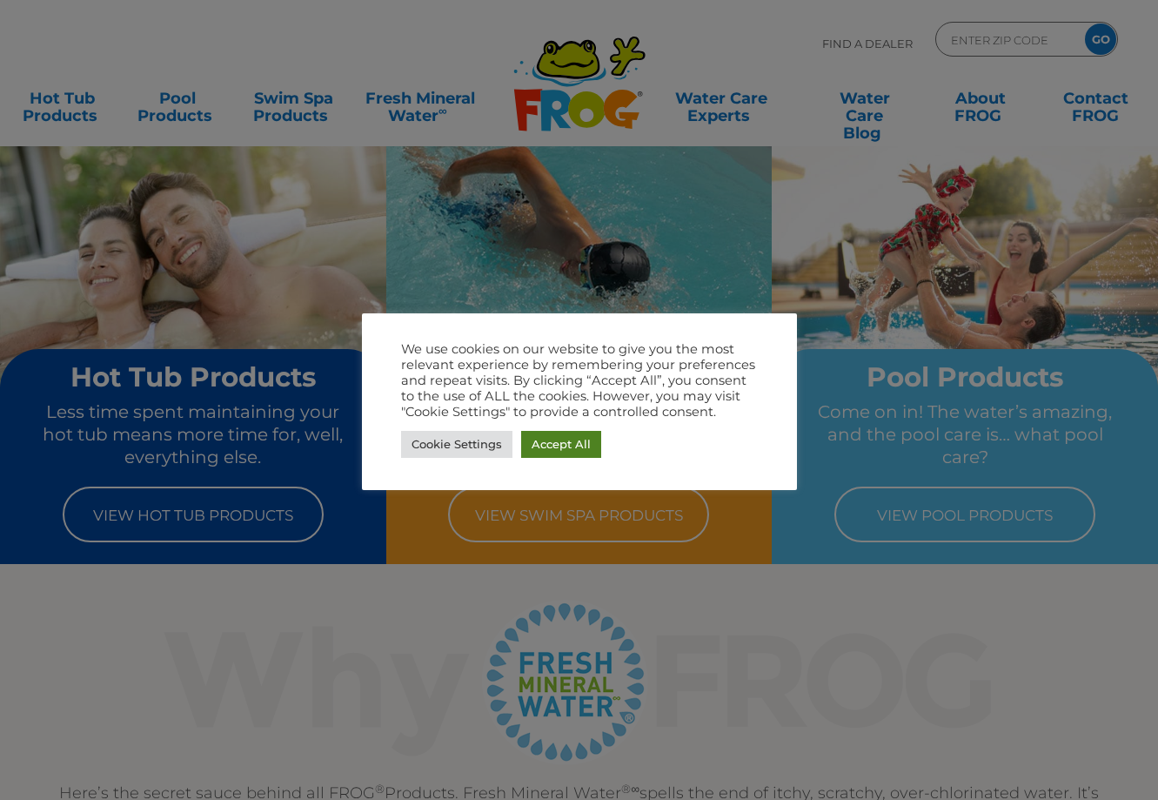
click at [553, 448] on link "Accept All" at bounding box center [561, 444] width 80 height 27
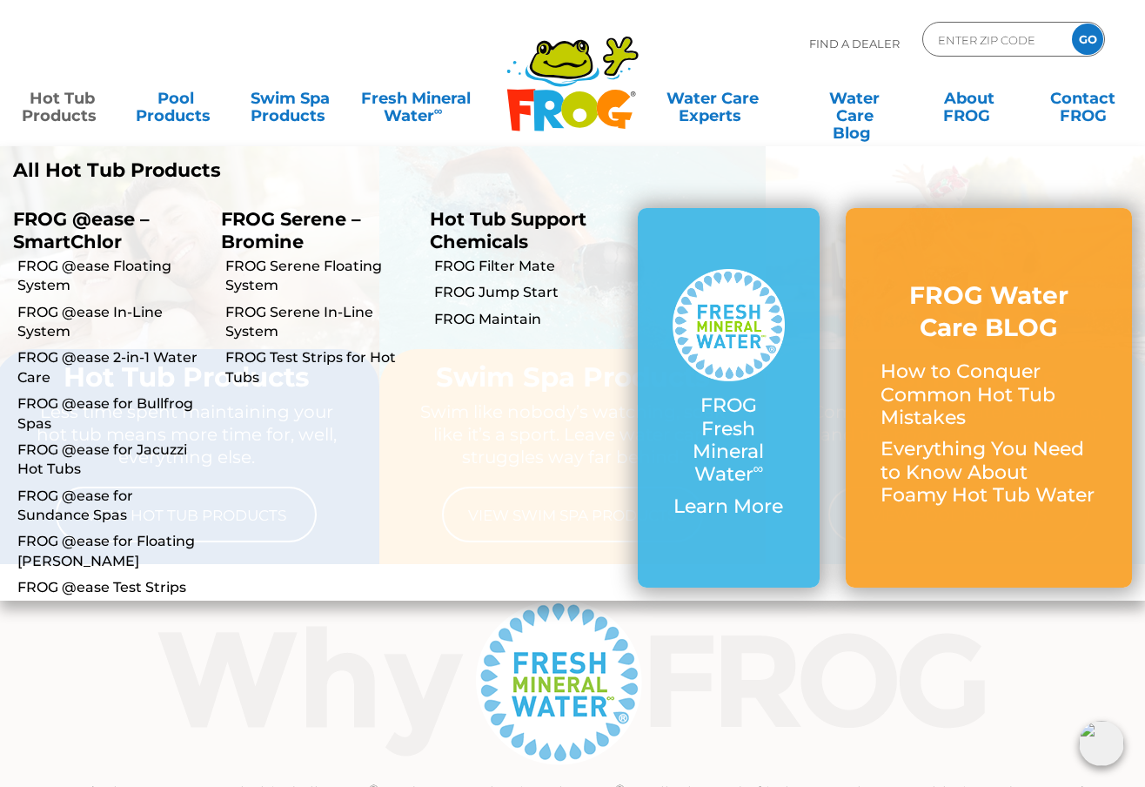
click at [85, 238] on p "FROG @ease – SmartChlor" at bounding box center [104, 230] width 182 height 44
click at [62, 106] on link "Hot Tub Products" at bounding box center [61, 98] width 89 height 35
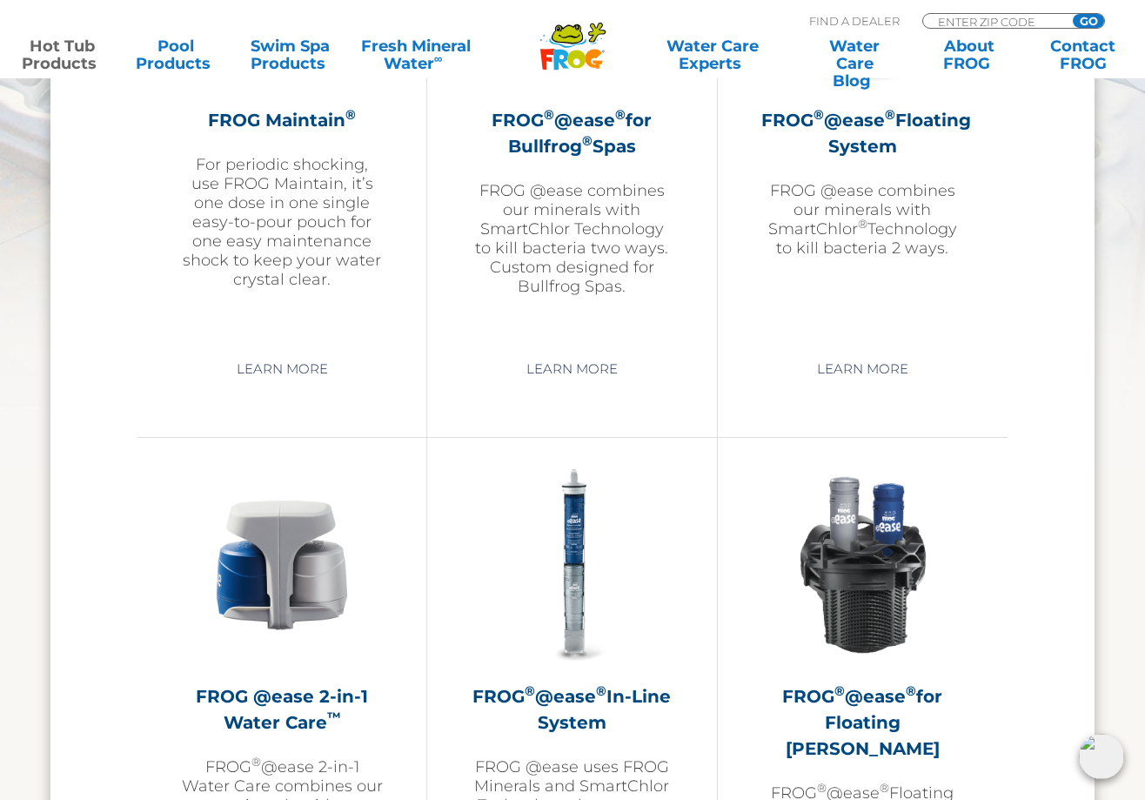
scroll to position [2262, 0]
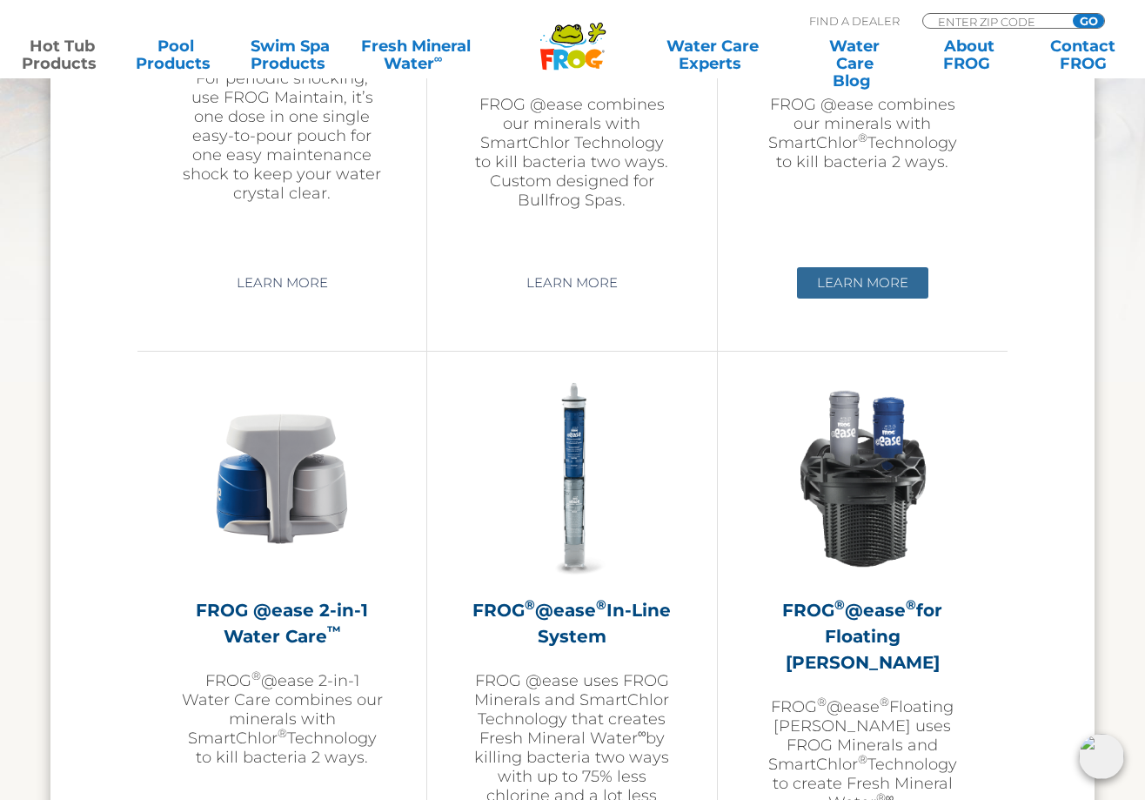
click at [851, 280] on link "Learn More" at bounding box center [862, 282] width 131 height 31
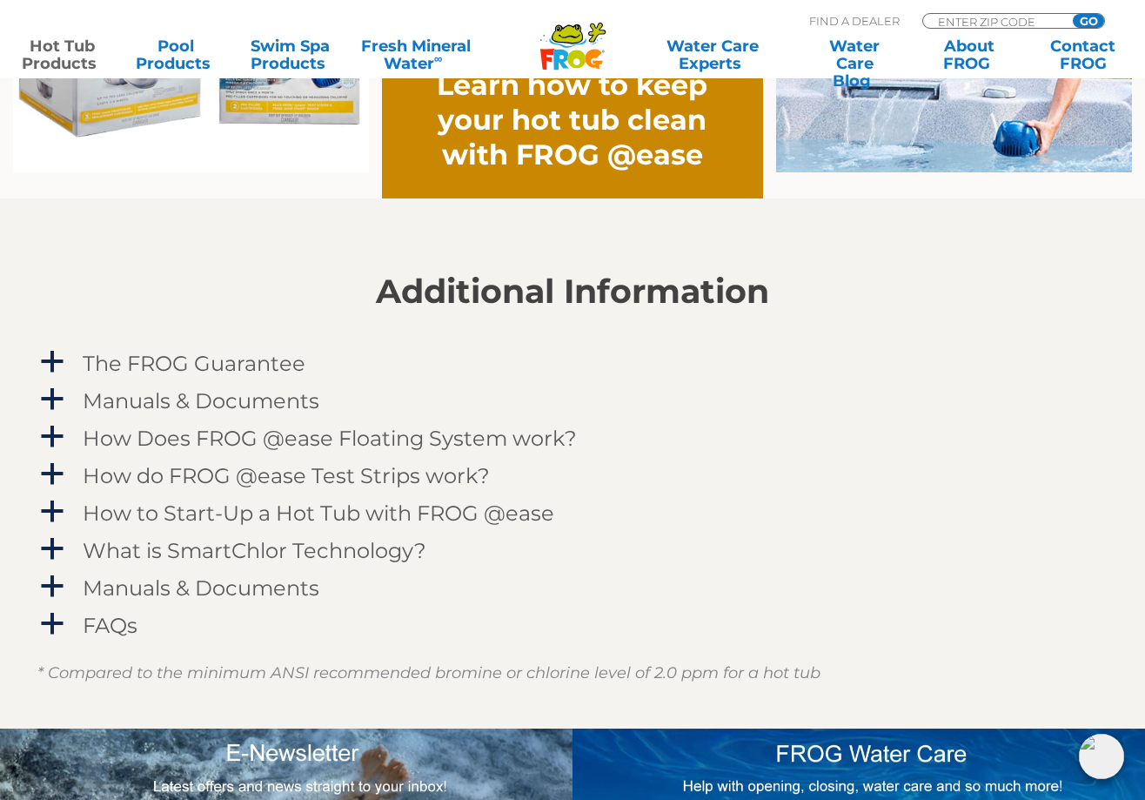
scroll to position [1566, 0]
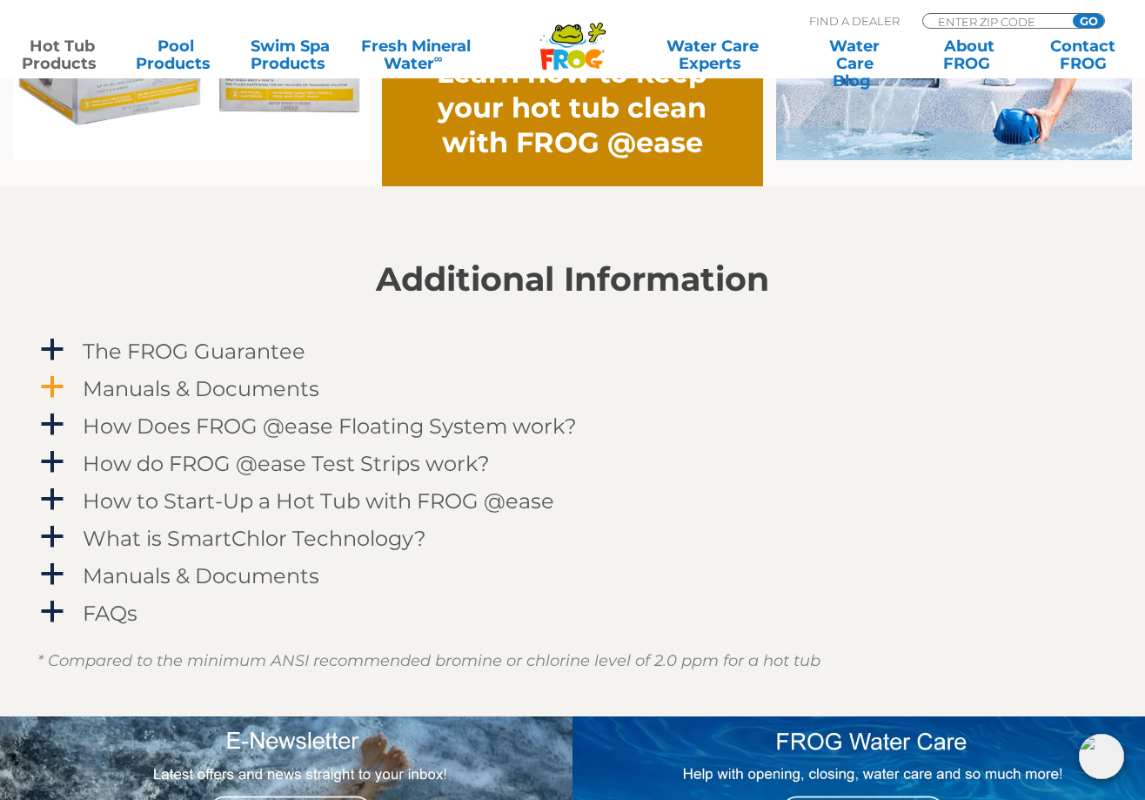
click at [63, 388] on span "a" at bounding box center [52, 387] width 26 height 26
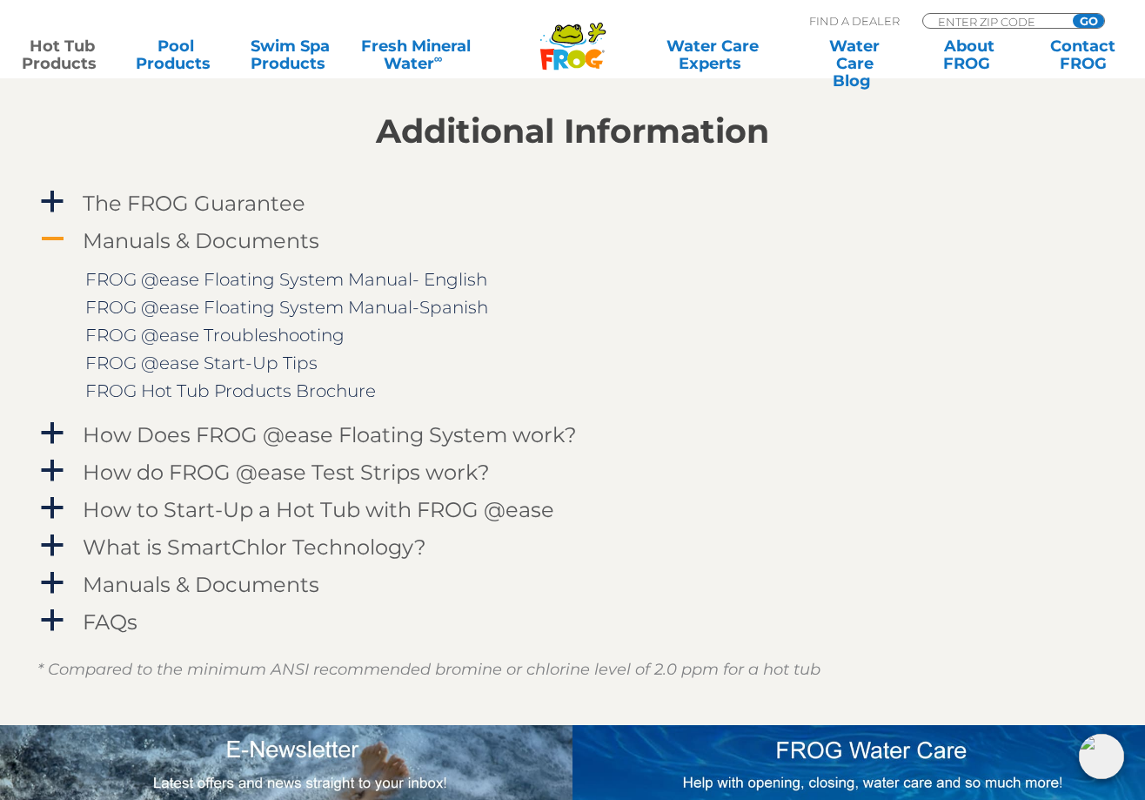
scroll to position [1740, 0]
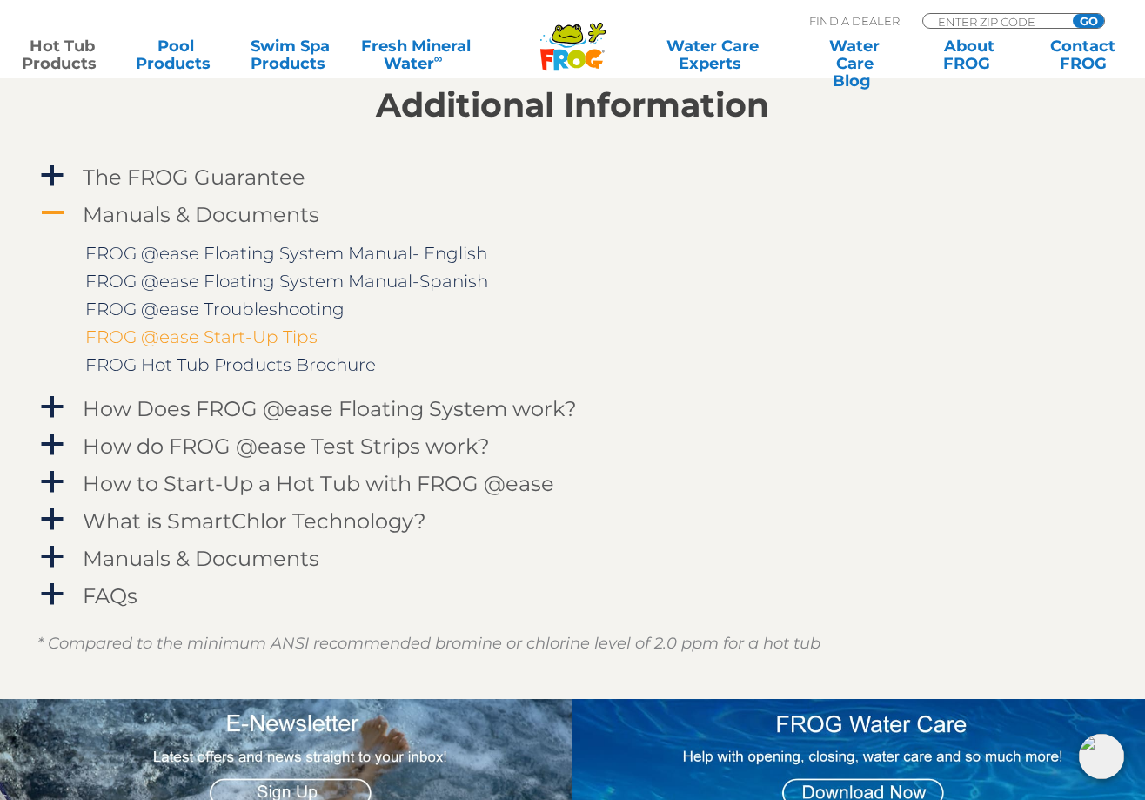
click at [278, 334] on link "FROG @ease Start-Up Tips" at bounding box center [201, 336] width 232 height 21
click at [51, 405] on span "a" at bounding box center [52, 407] width 26 height 26
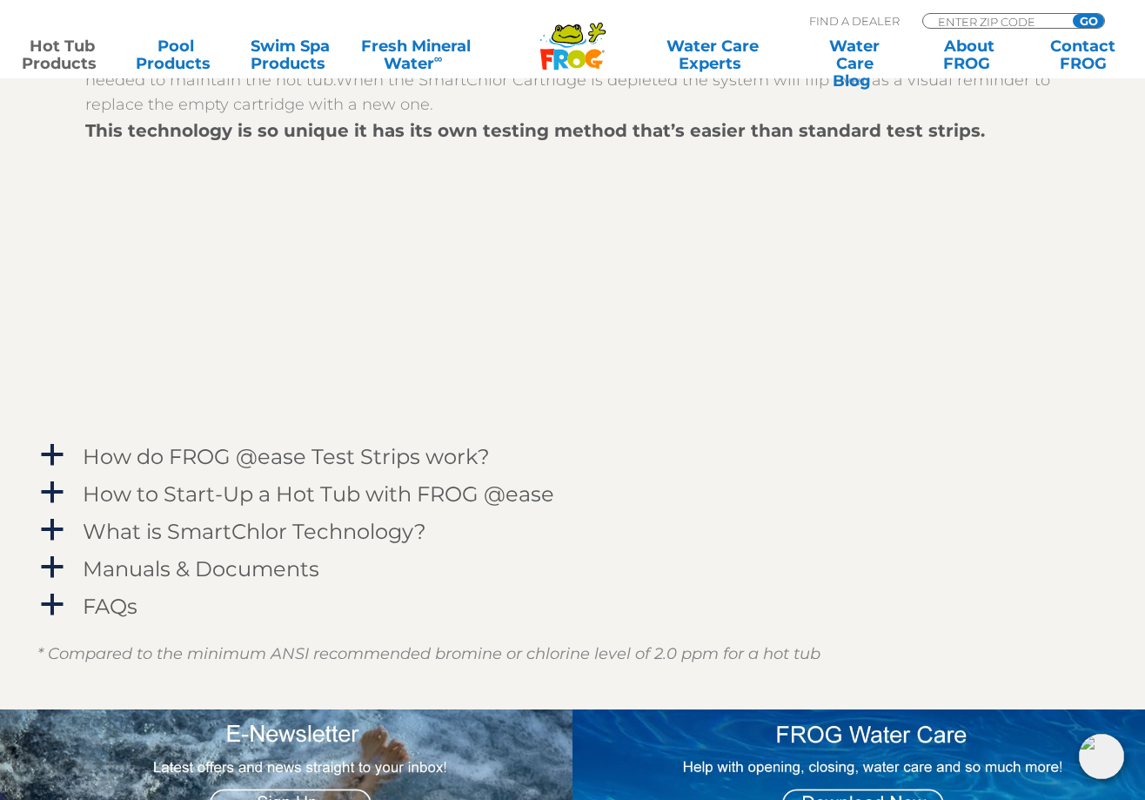
scroll to position [2262, 0]
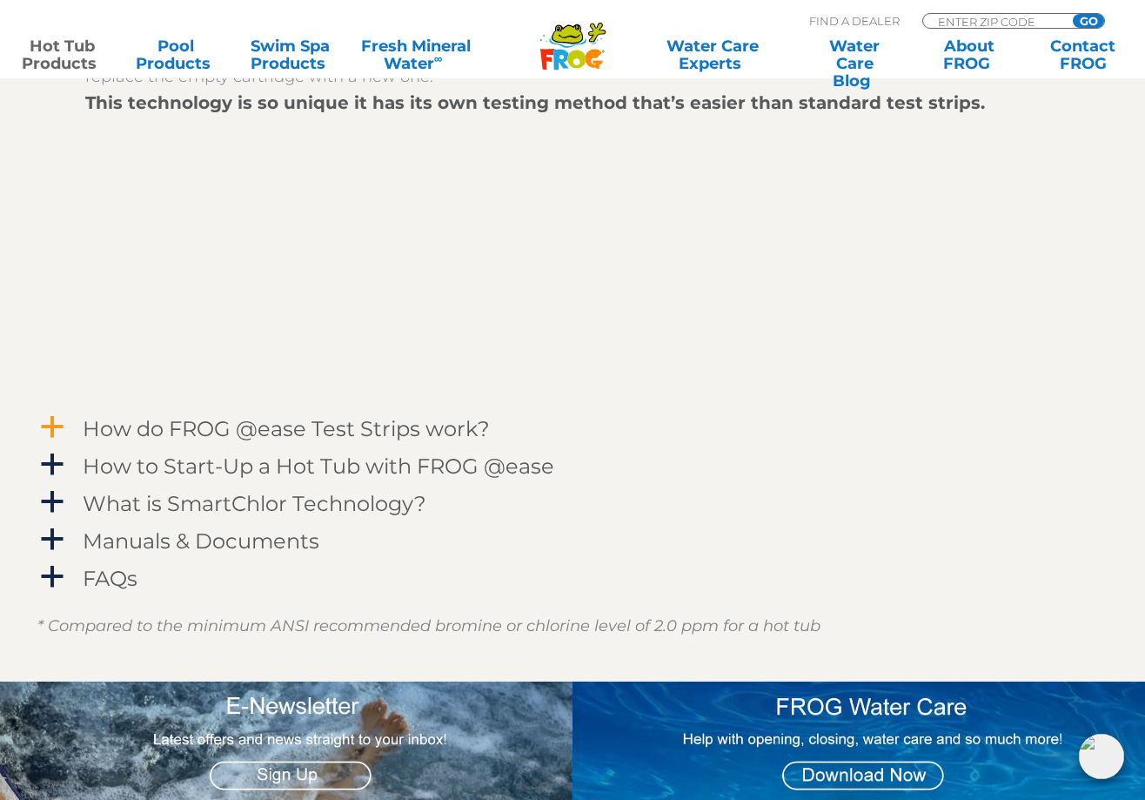
click at [46, 425] on span "a" at bounding box center [52, 427] width 26 height 26
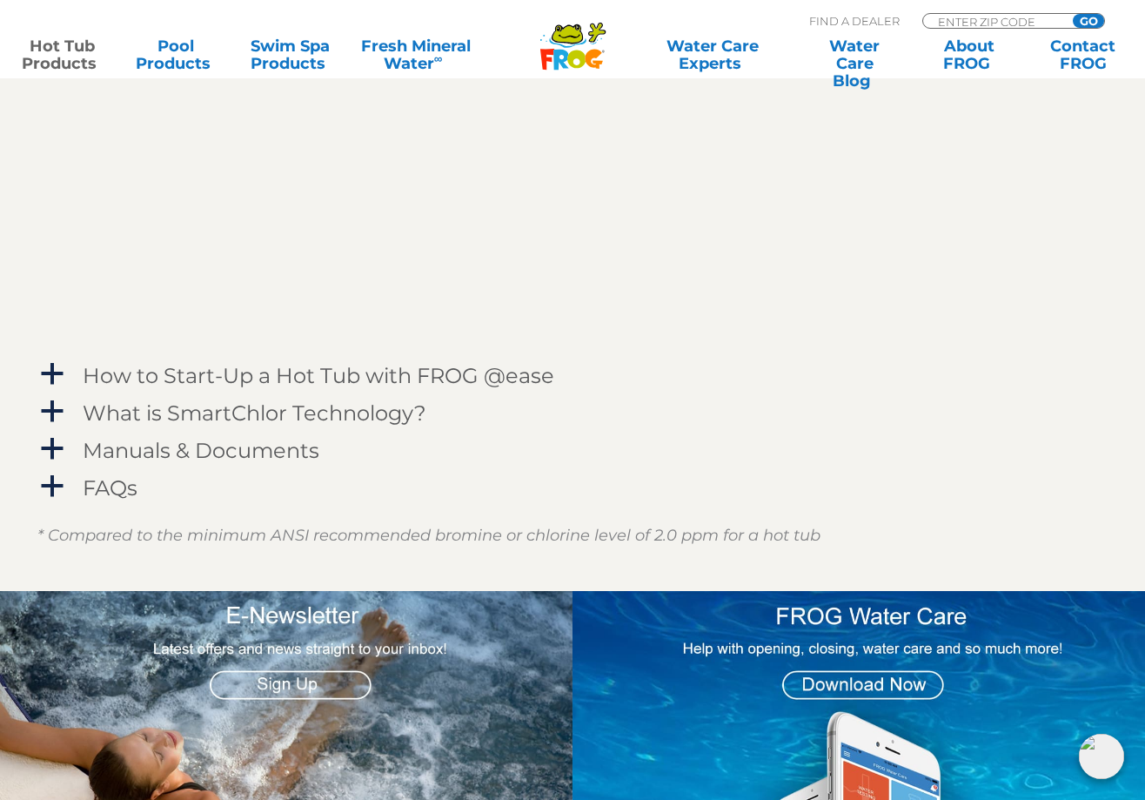
scroll to position [2871, 0]
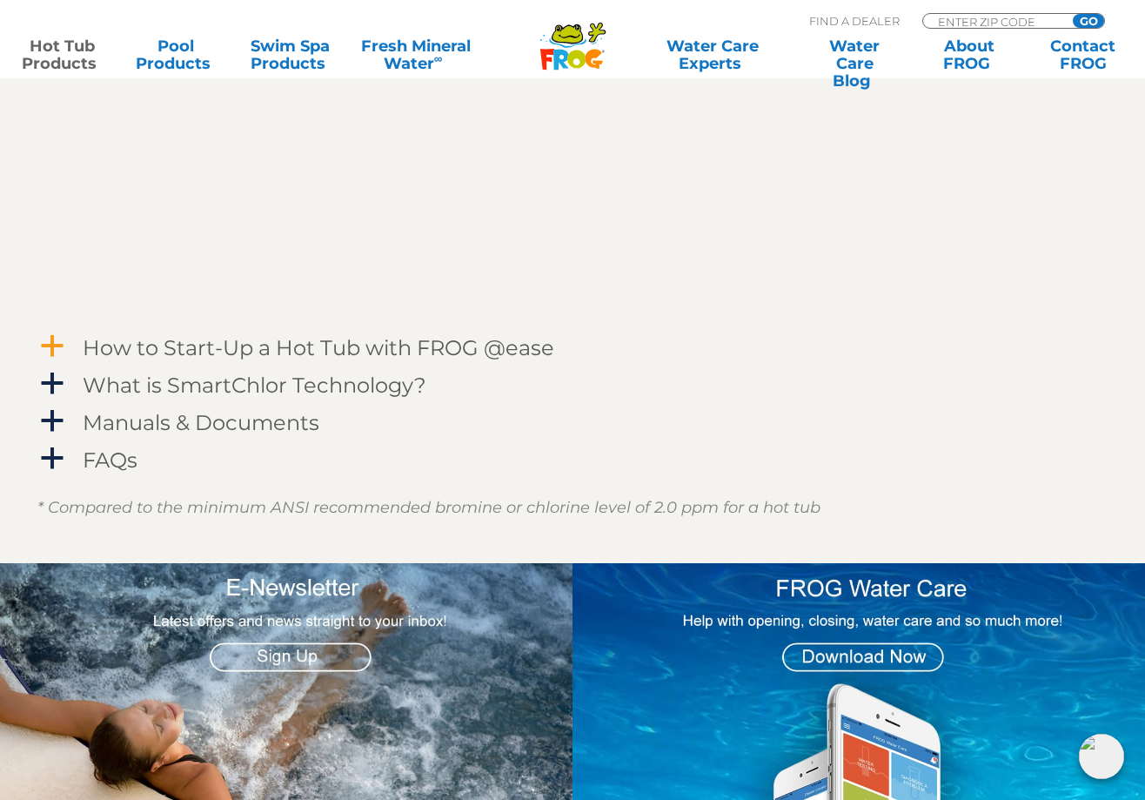
click at [55, 345] on span "a" at bounding box center [52, 346] width 26 height 26
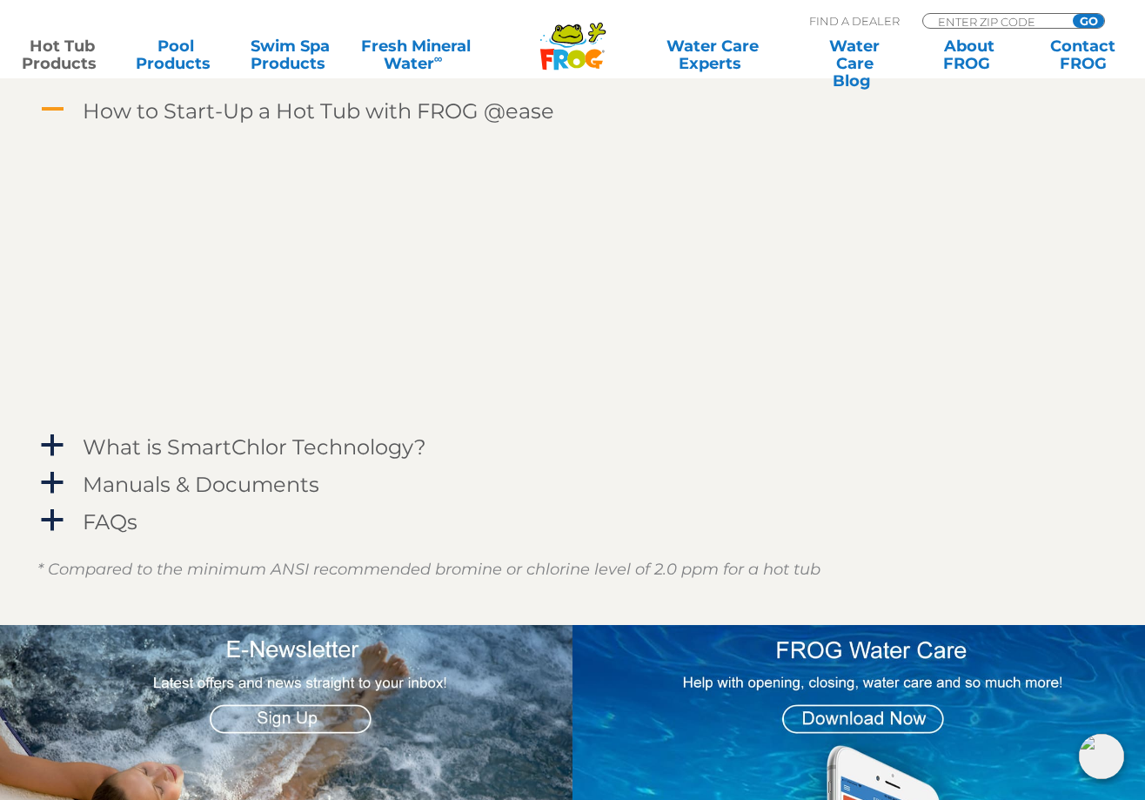
scroll to position [3133, 0]
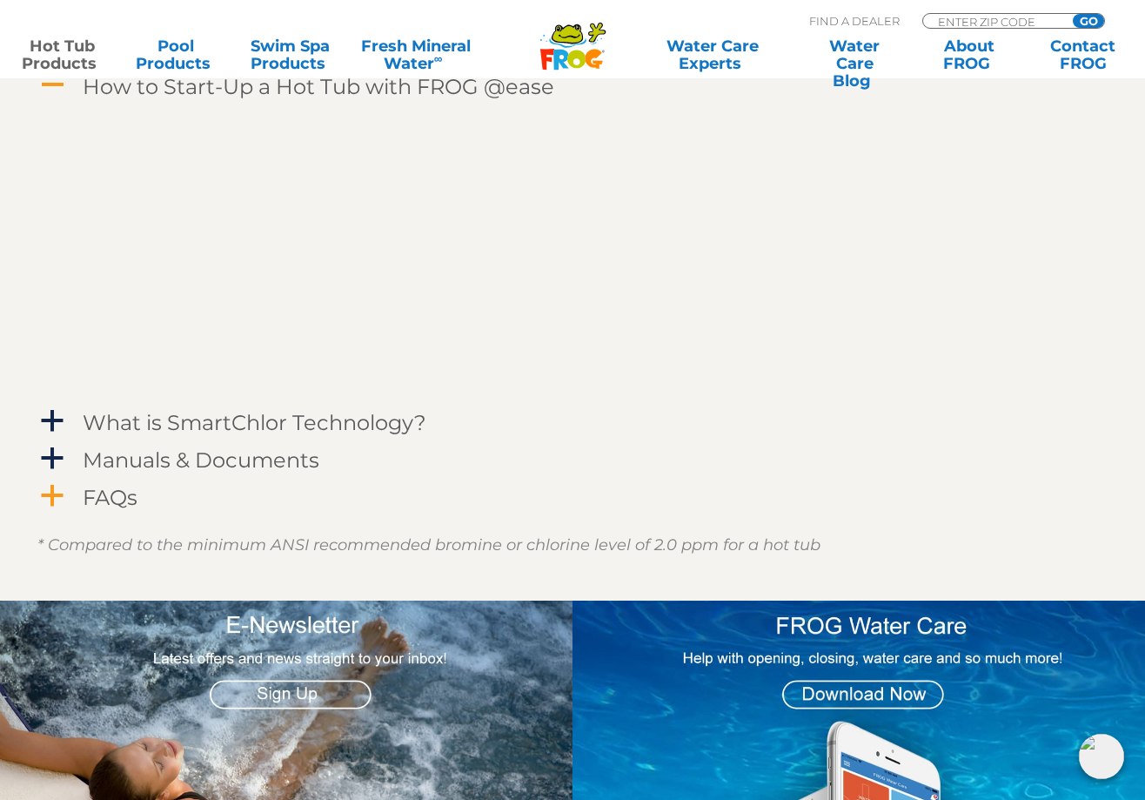
click at [54, 495] on span "a" at bounding box center [52, 496] width 26 height 26
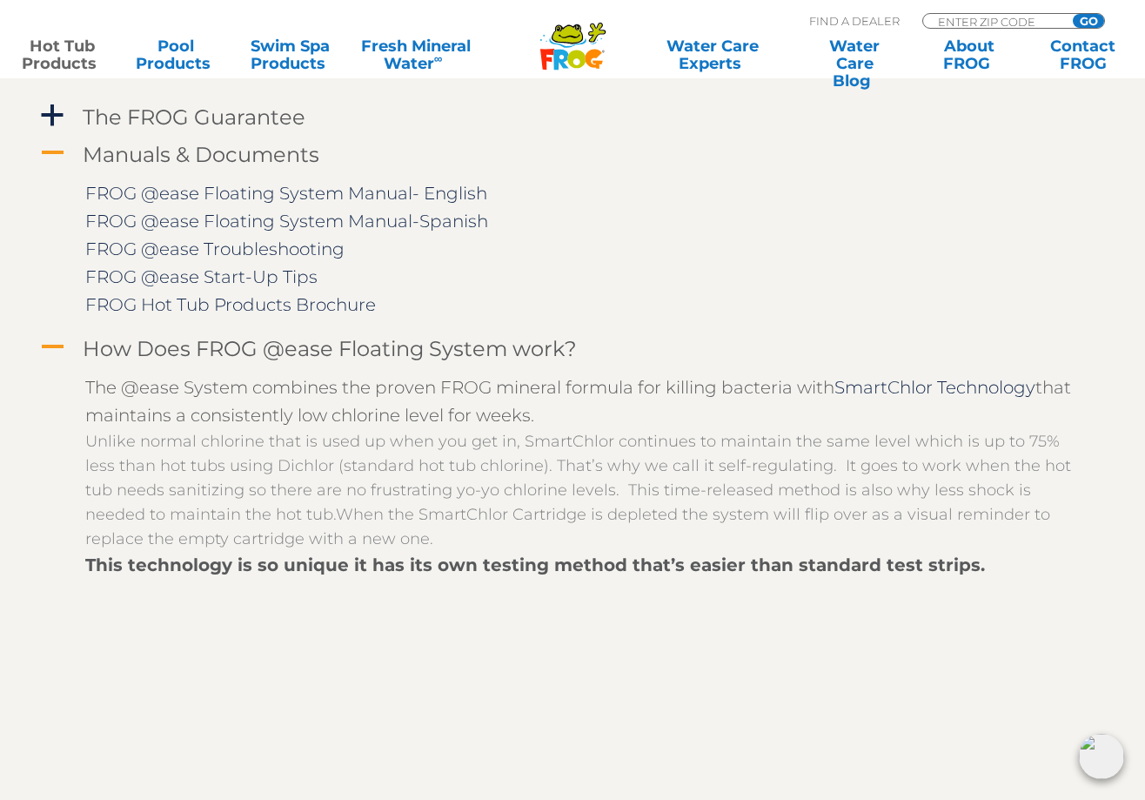
scroll to position [1827, 0]
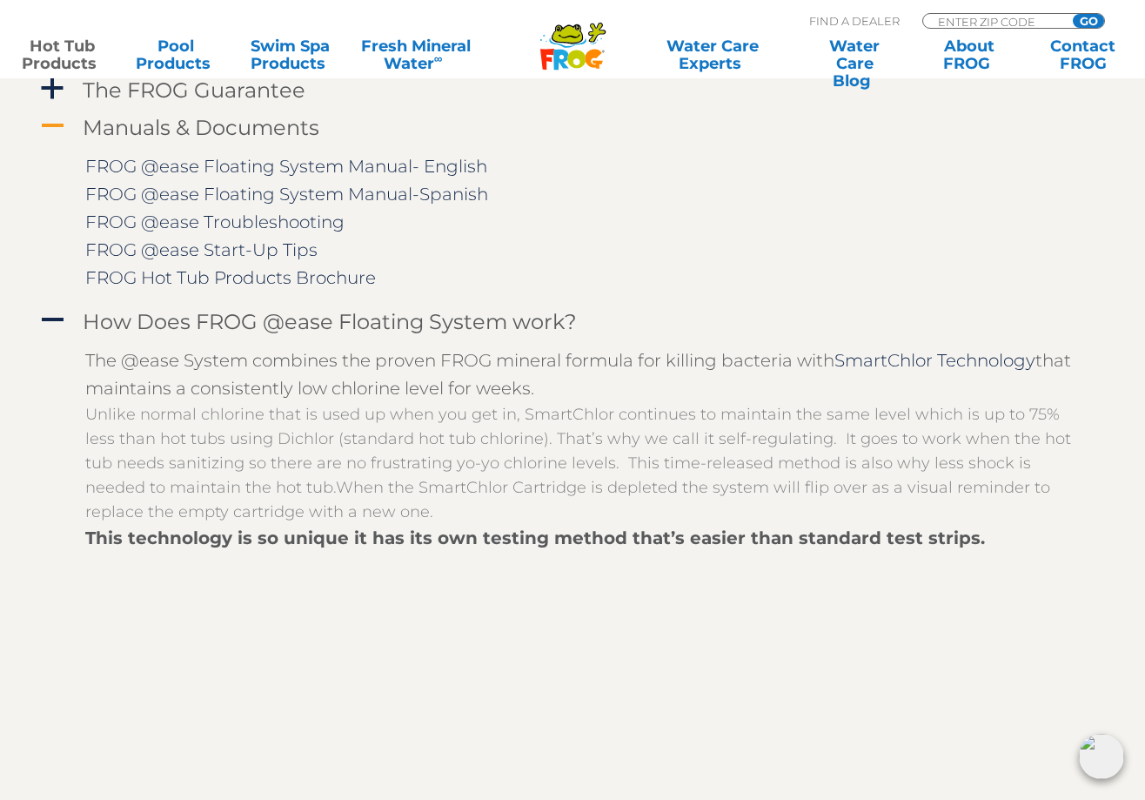
click at [826, 414] on p "Unlike normal chlorine that is used up when you get in, SmartChlor continues to…" at bounding box center [585, 463] width 1001 height 122
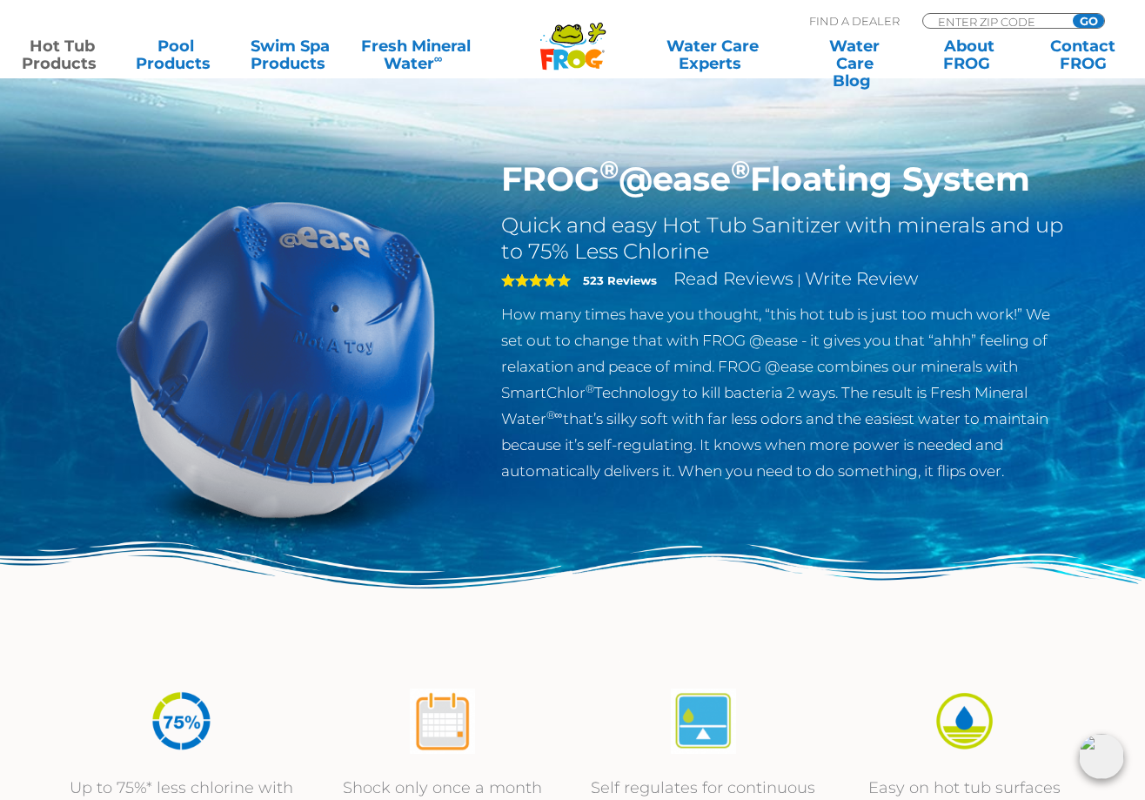
scroll to position [0, 0]
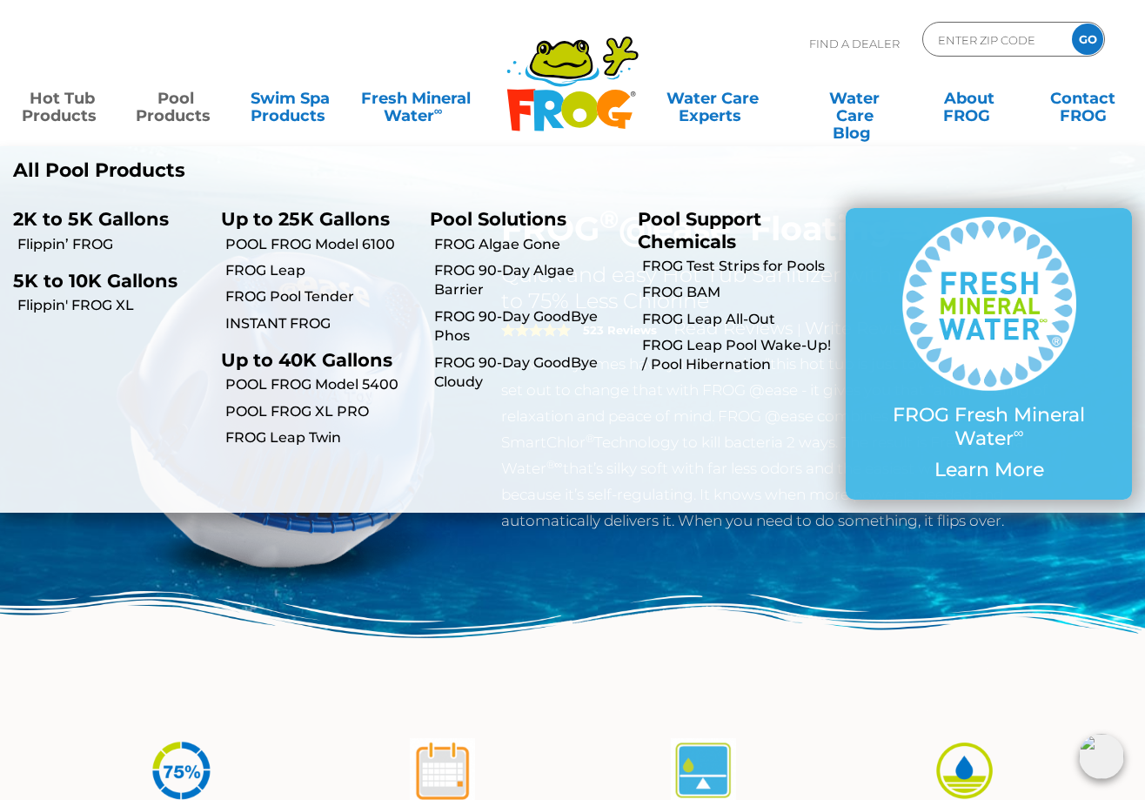
click at [172, 108] on link "Pool Products" at bounding box center [175, 98] width 89 height 35
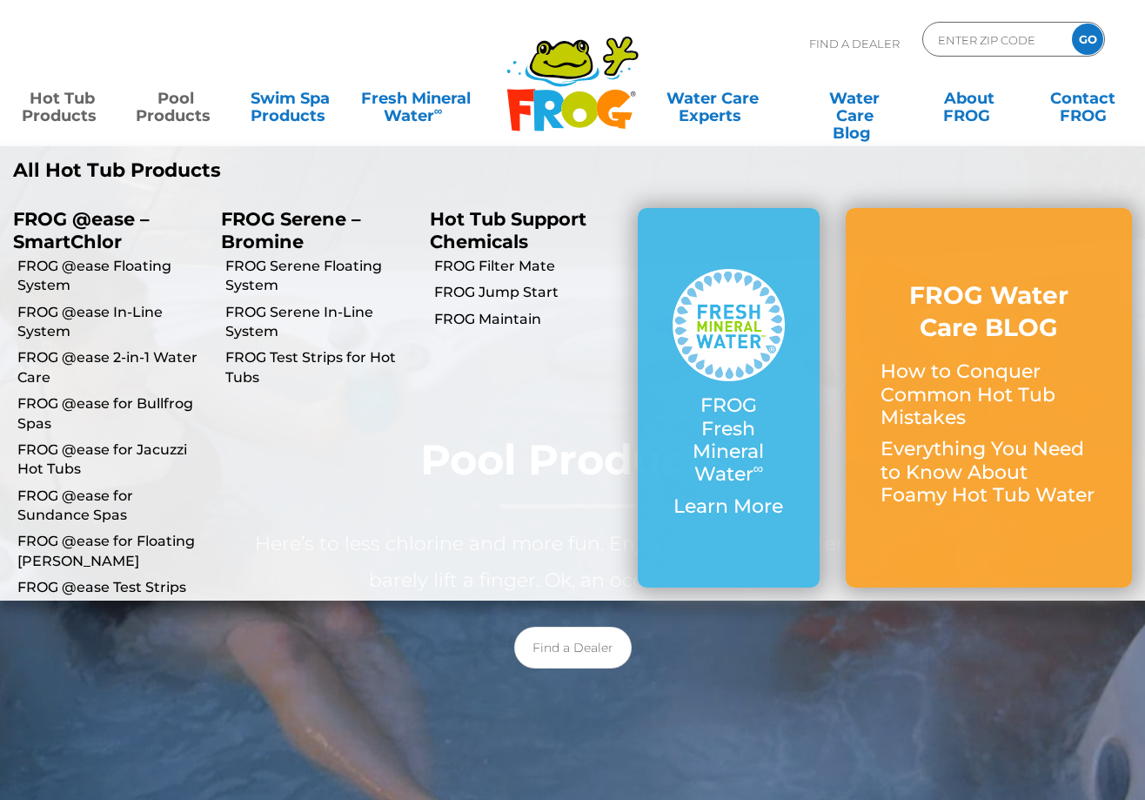
click at [68, 104] on link "Hot Tub Products" at bounding box center [61, 98] width 89 height 35
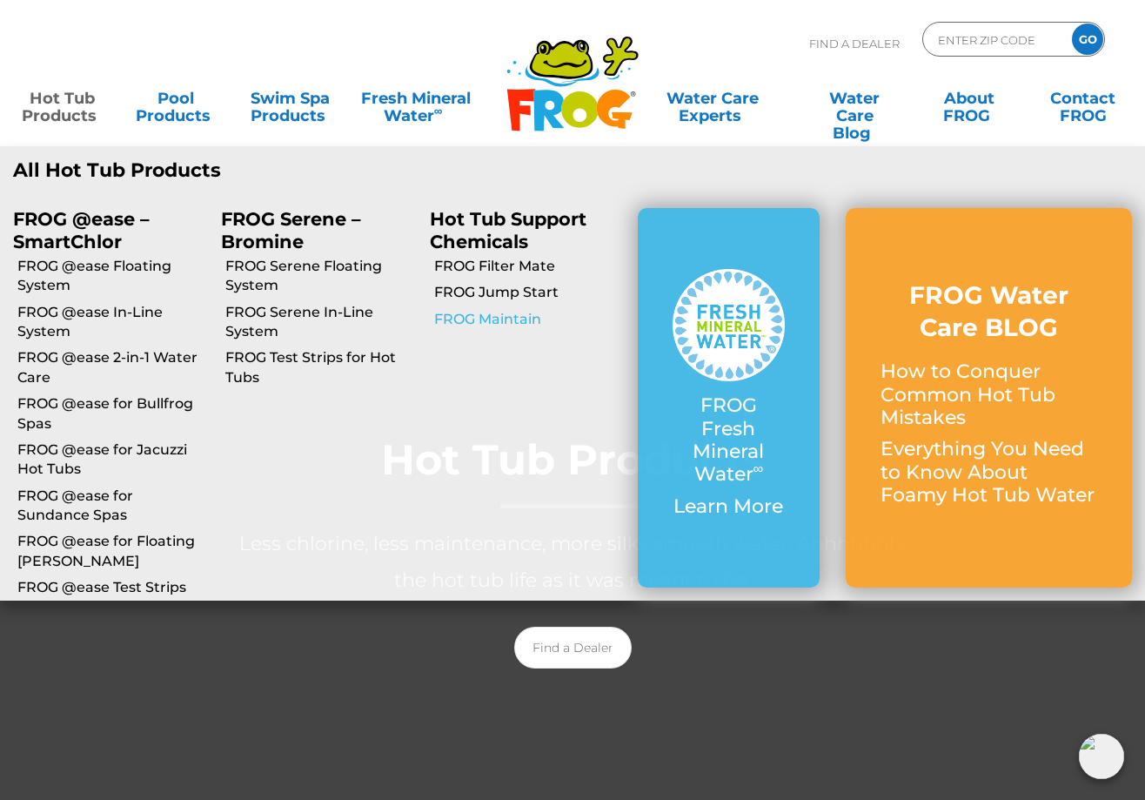
click at [452, 314] on link "FROG Maintain" at bounding box center [529, 319] width 191 height 19
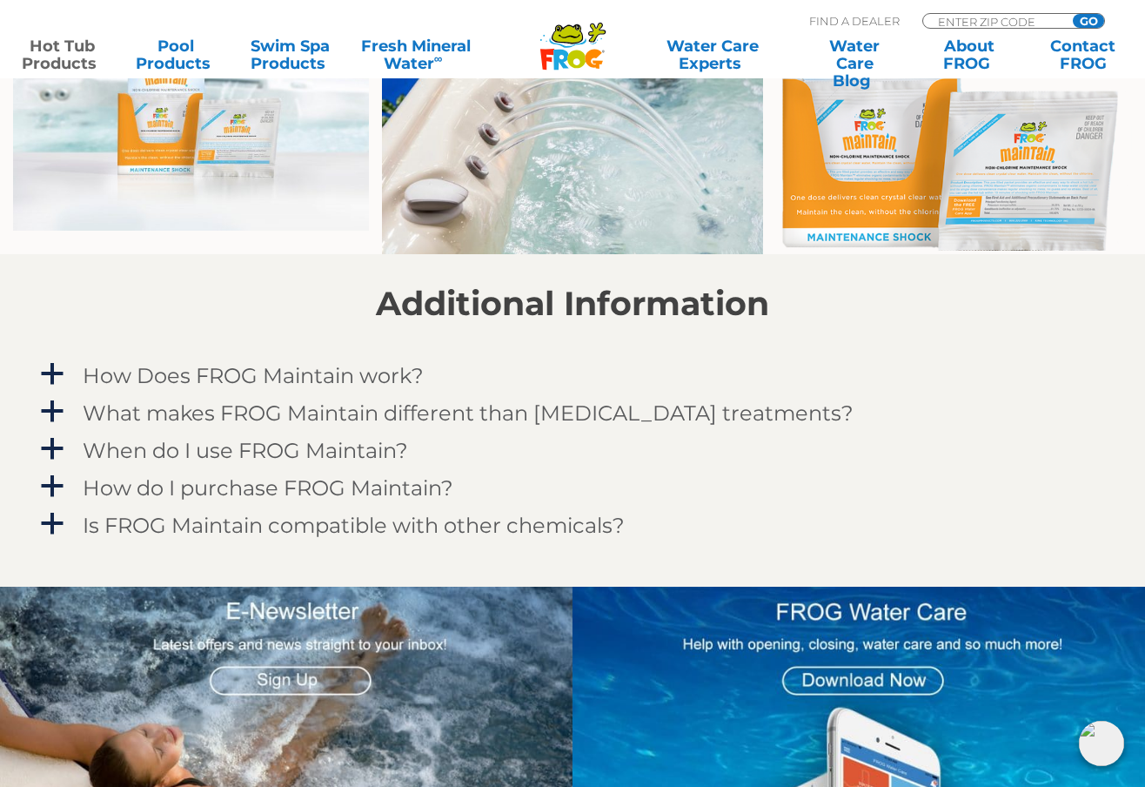
scroll to position [1305, 0]
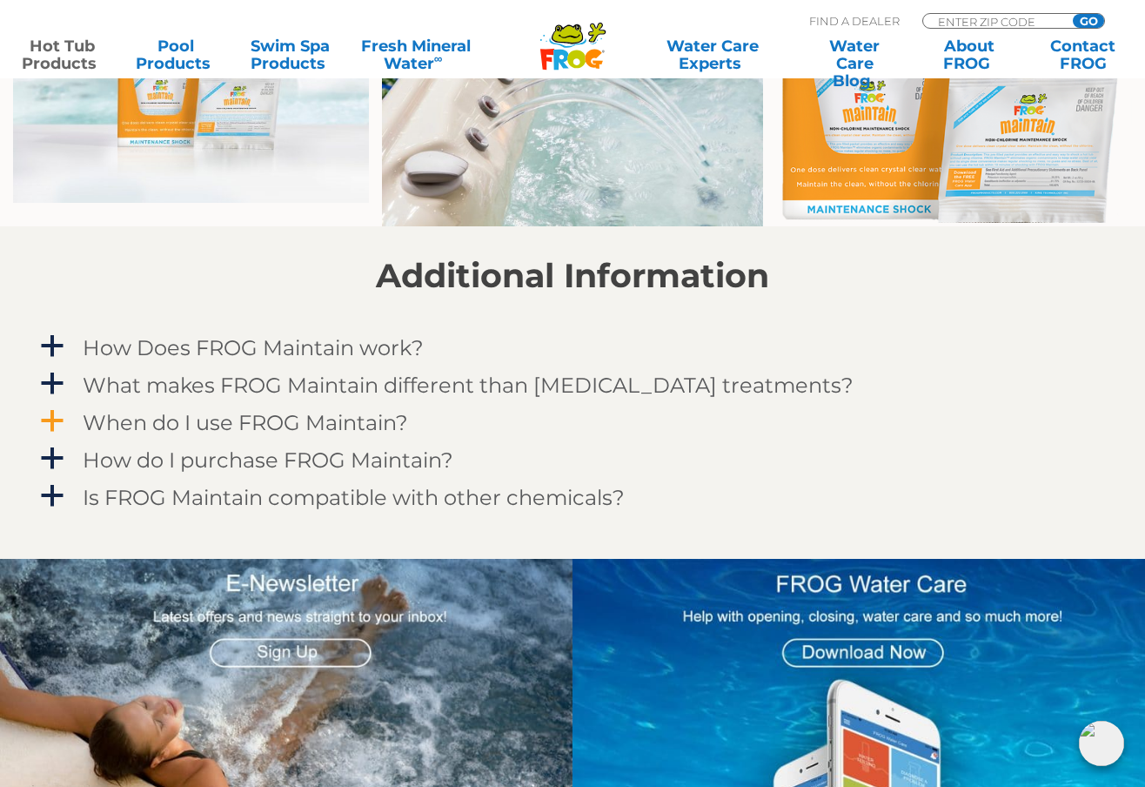
click at [55, 417] on span "a" at bounding box center [52, 421] width 26 height 26
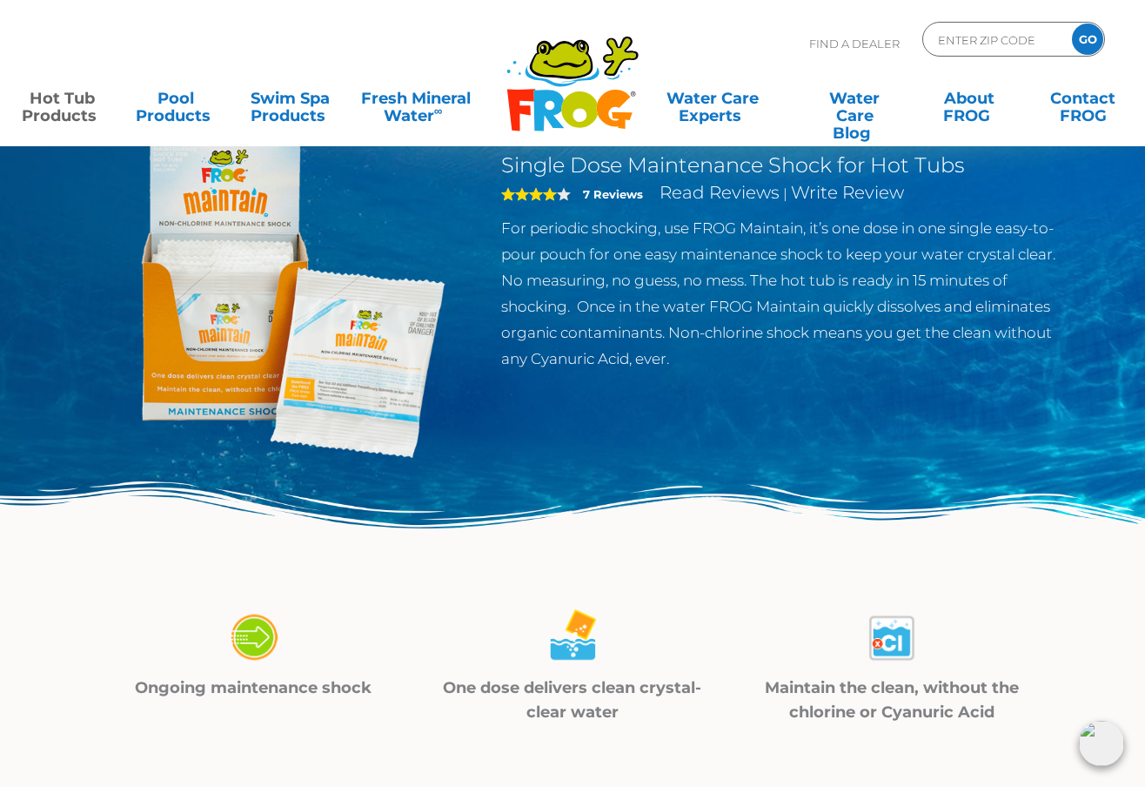
scroll to position [0, 0]
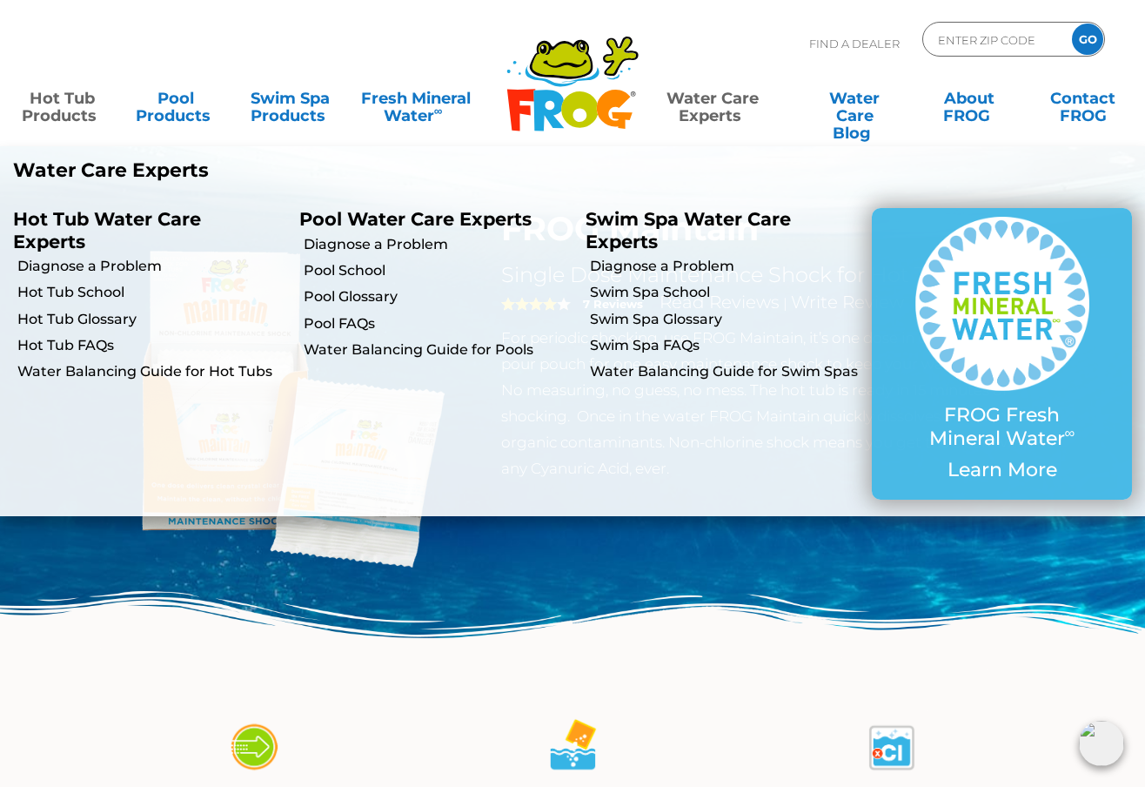
click at [707, 103] on link "Water Care Experts" at bounding box center [712, 98] width 144 height 35
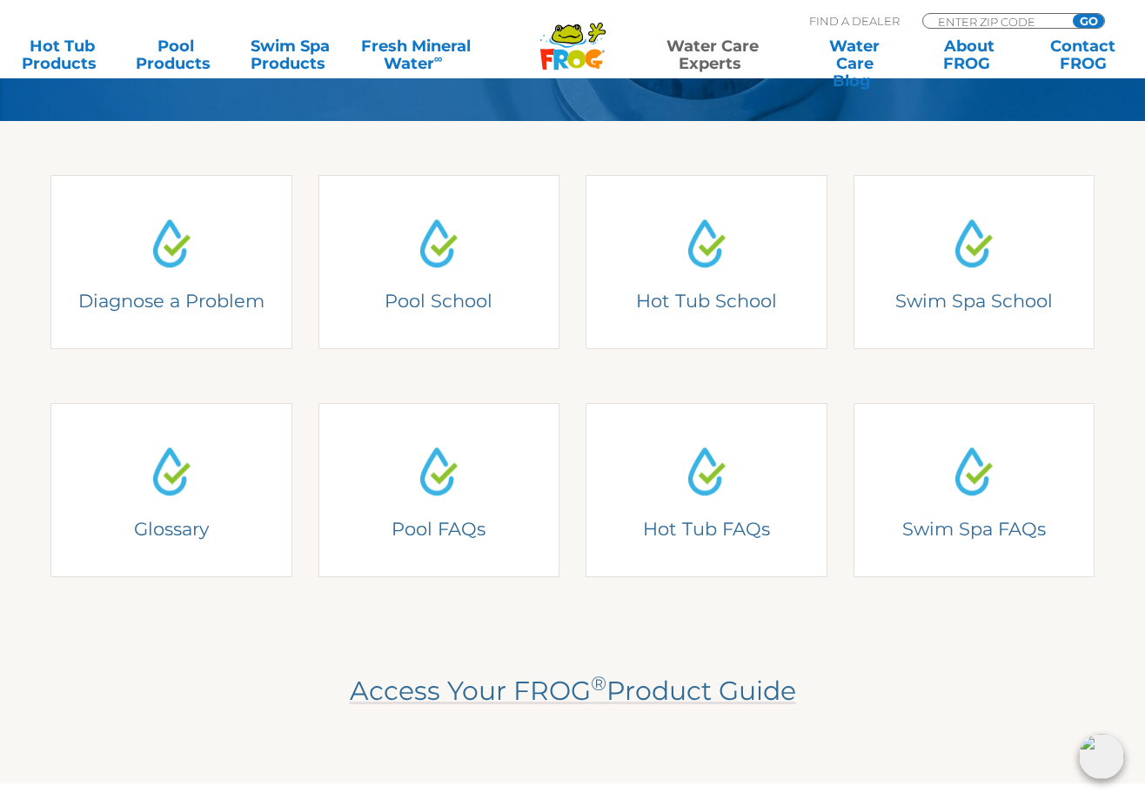
scroll to position [435, 0]
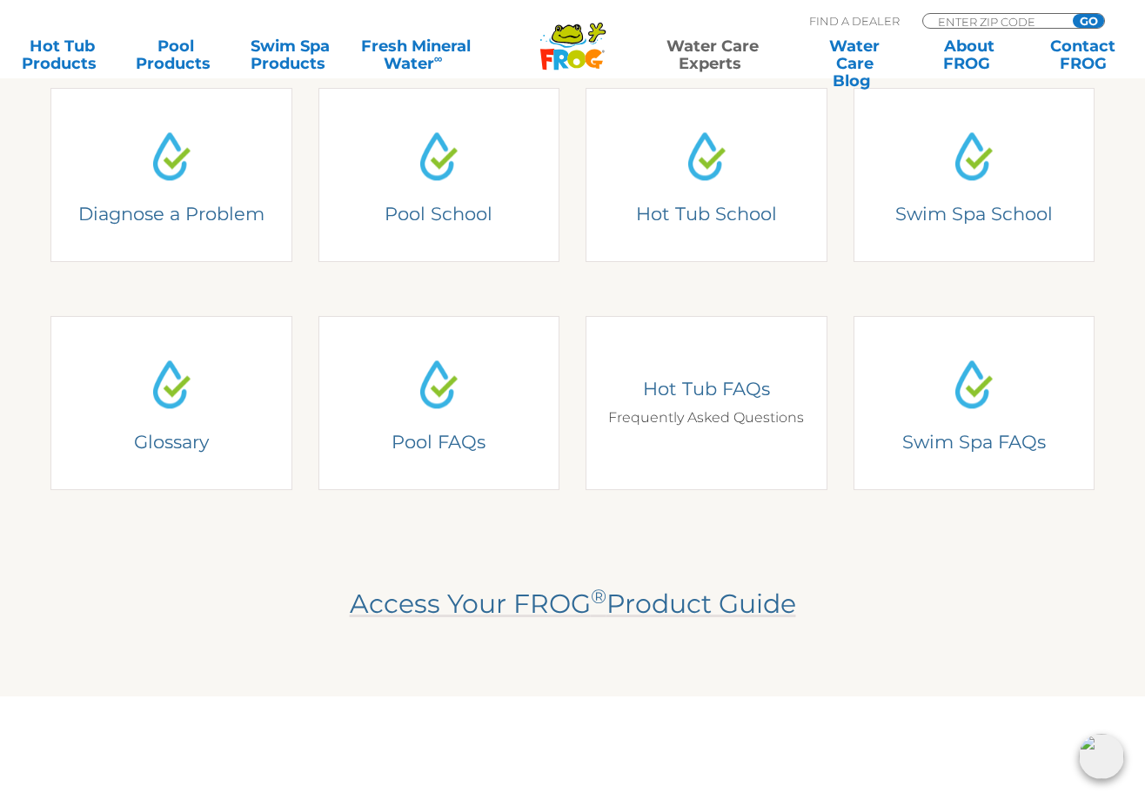
click at [707, 432] on div "Hot Tub FAQs Frequently Asked Questions" at bounding box center [707, 403] width 242 height 174
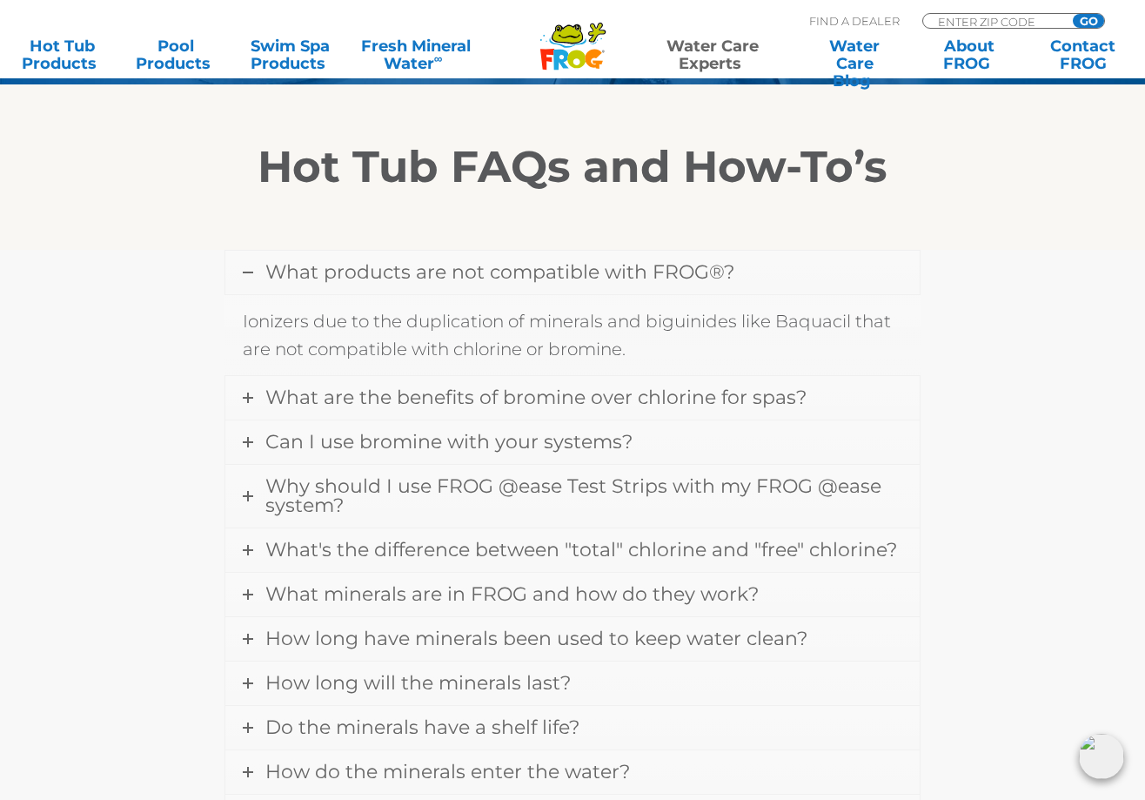
scroll to position [522, 0]
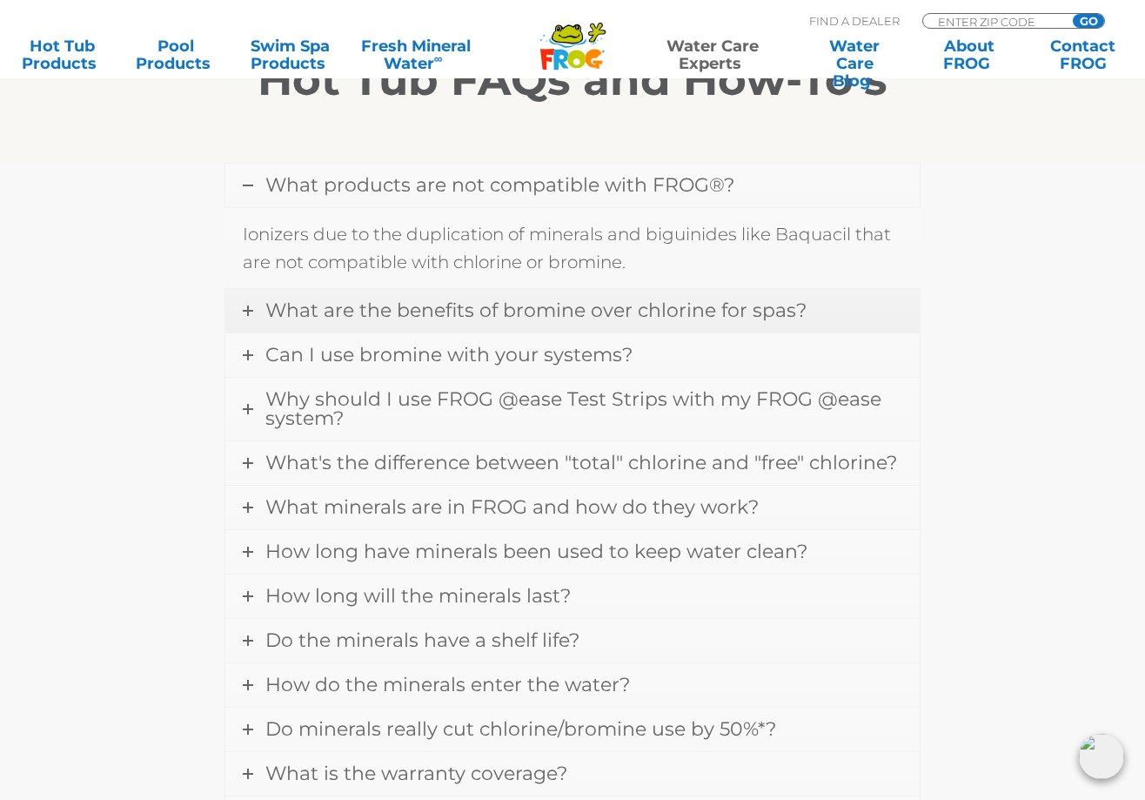
click at [246, 307] on icon at bounding box center [248, 310] width 10 height 10
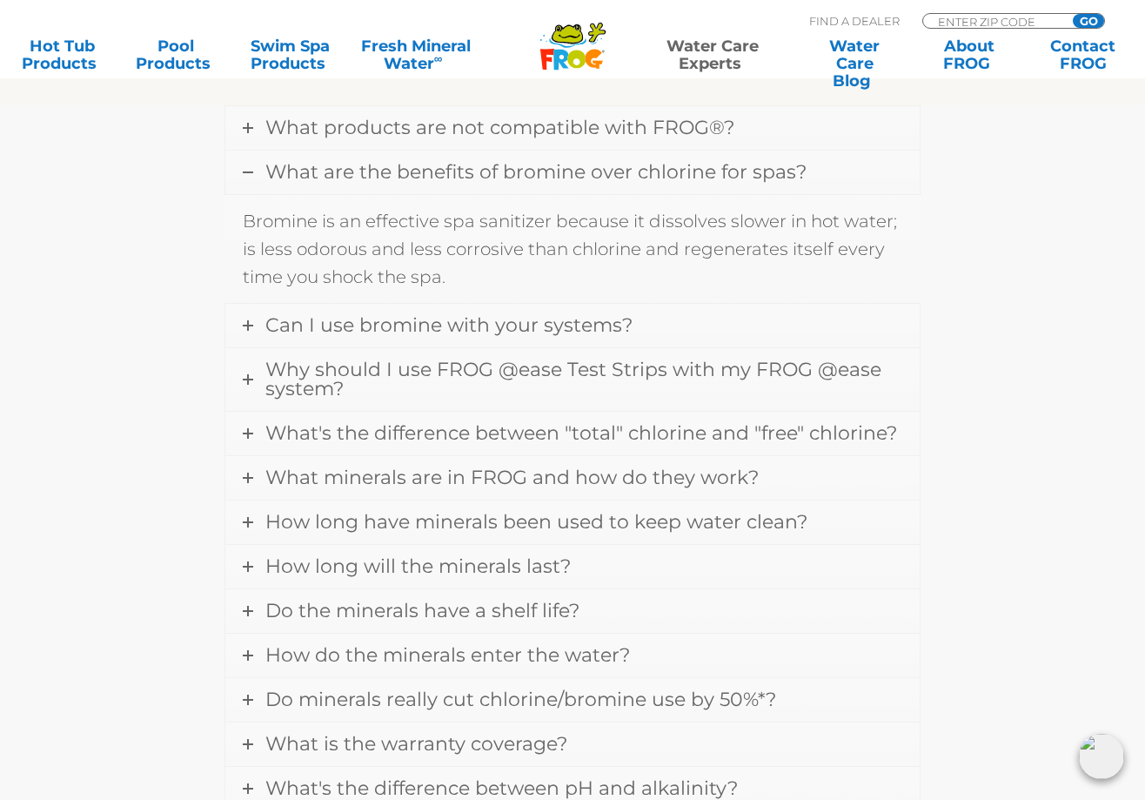
scroll to position [609, 0]
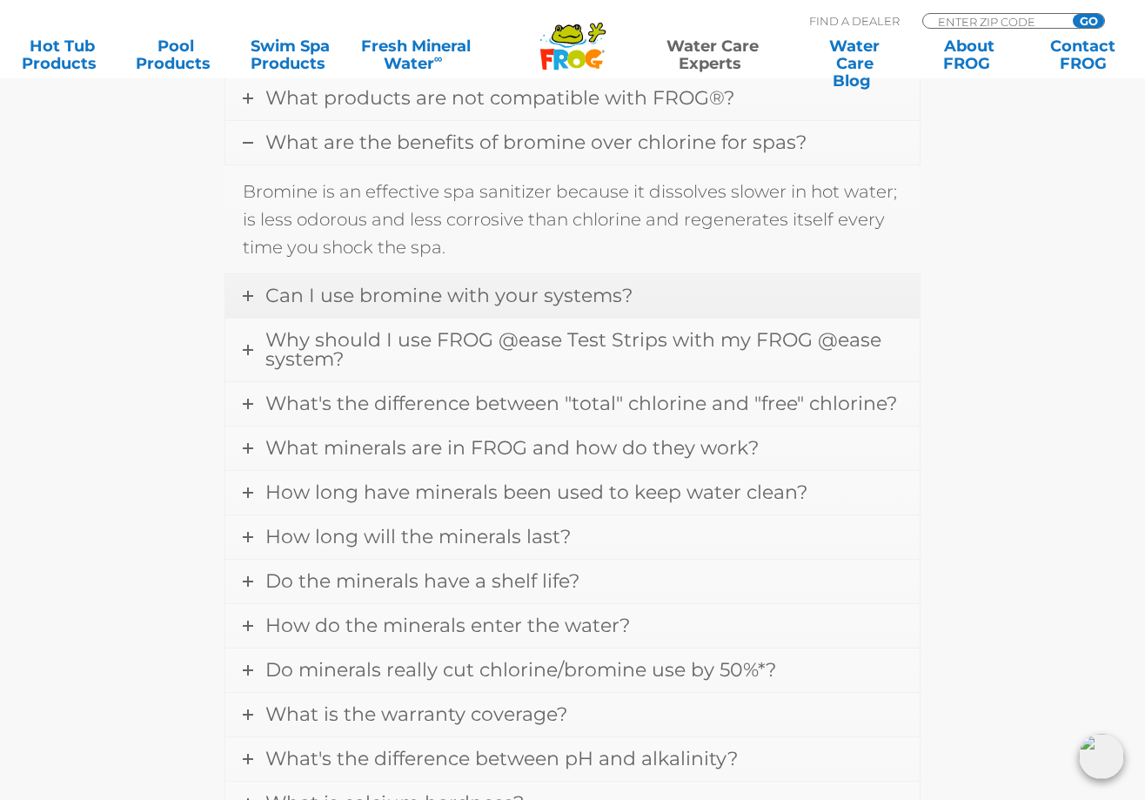
click at [247, 294] on icon at bounding box center [248, 296] width 10 height 10
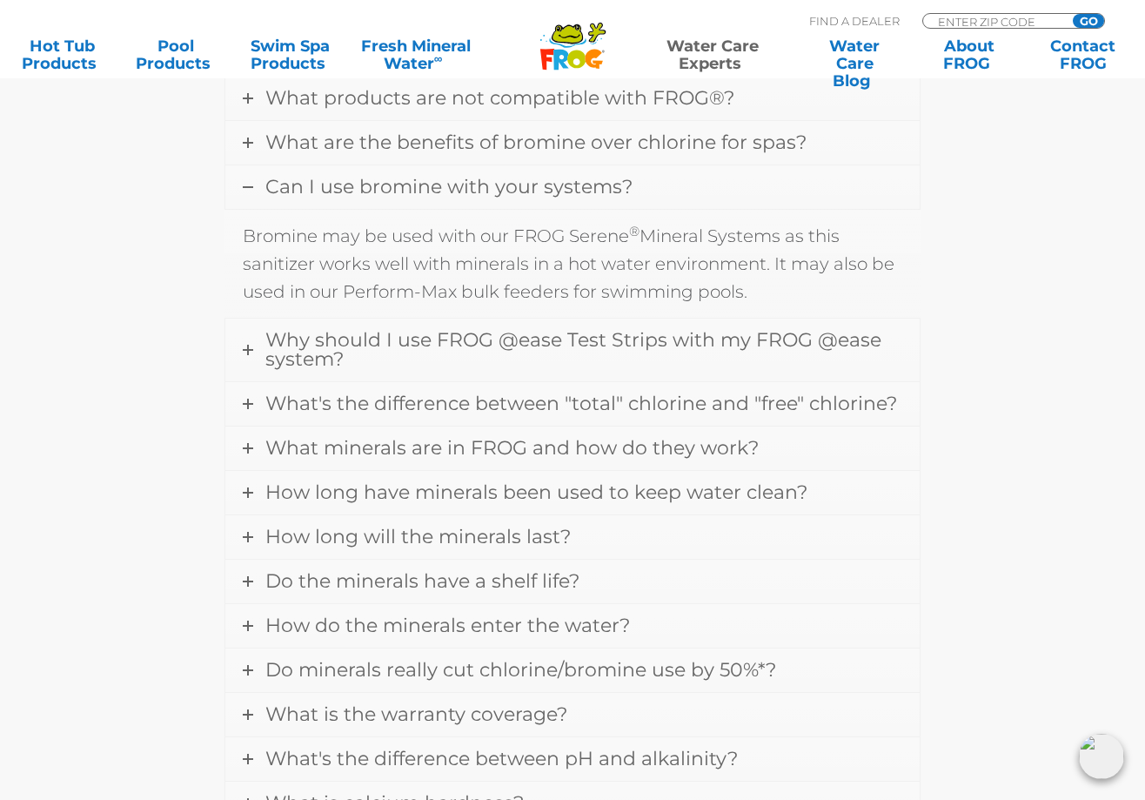
scroll to position [696, 0]
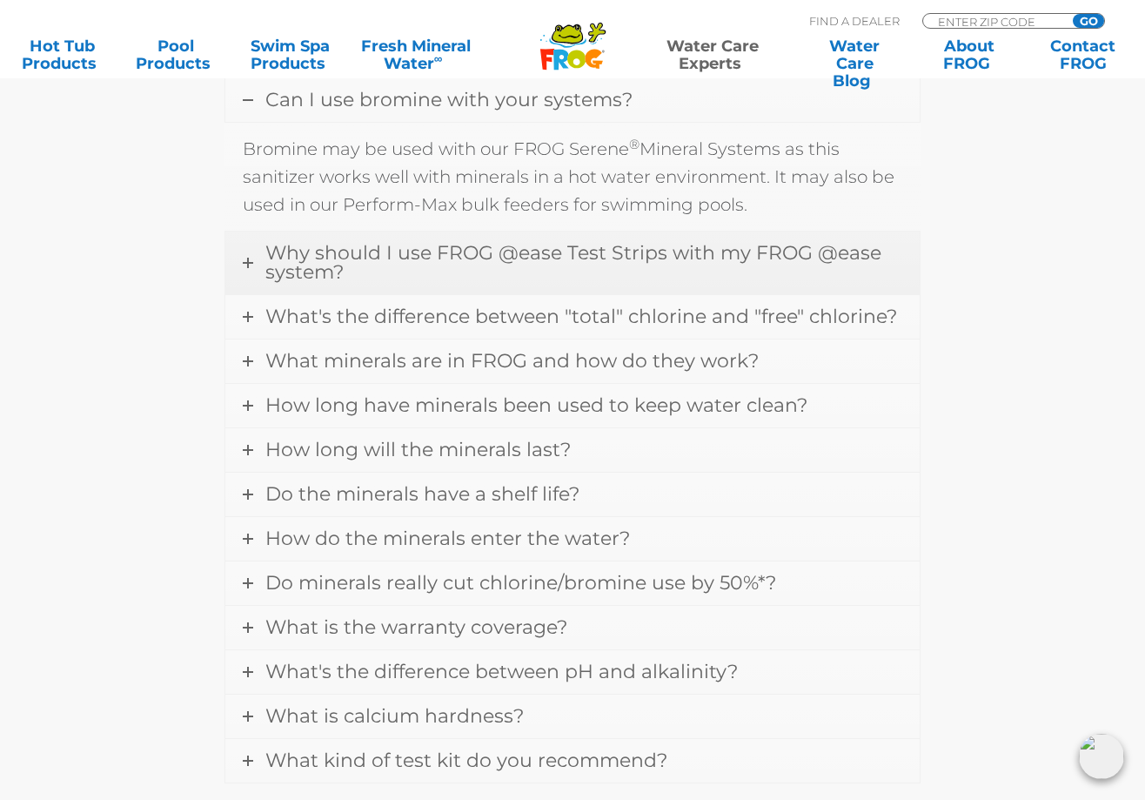
click at [251, 263] on icon at bounding box center [248, 263] width 10 height 10
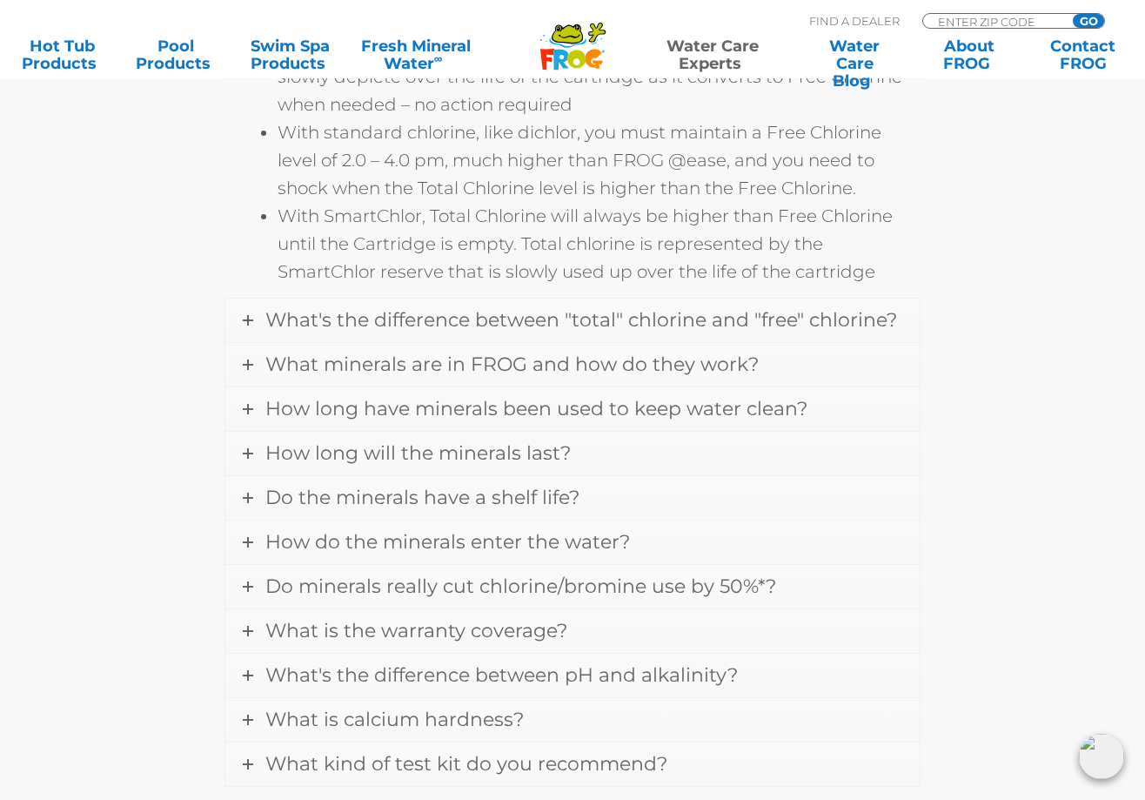
scroll to position [1392, 0]
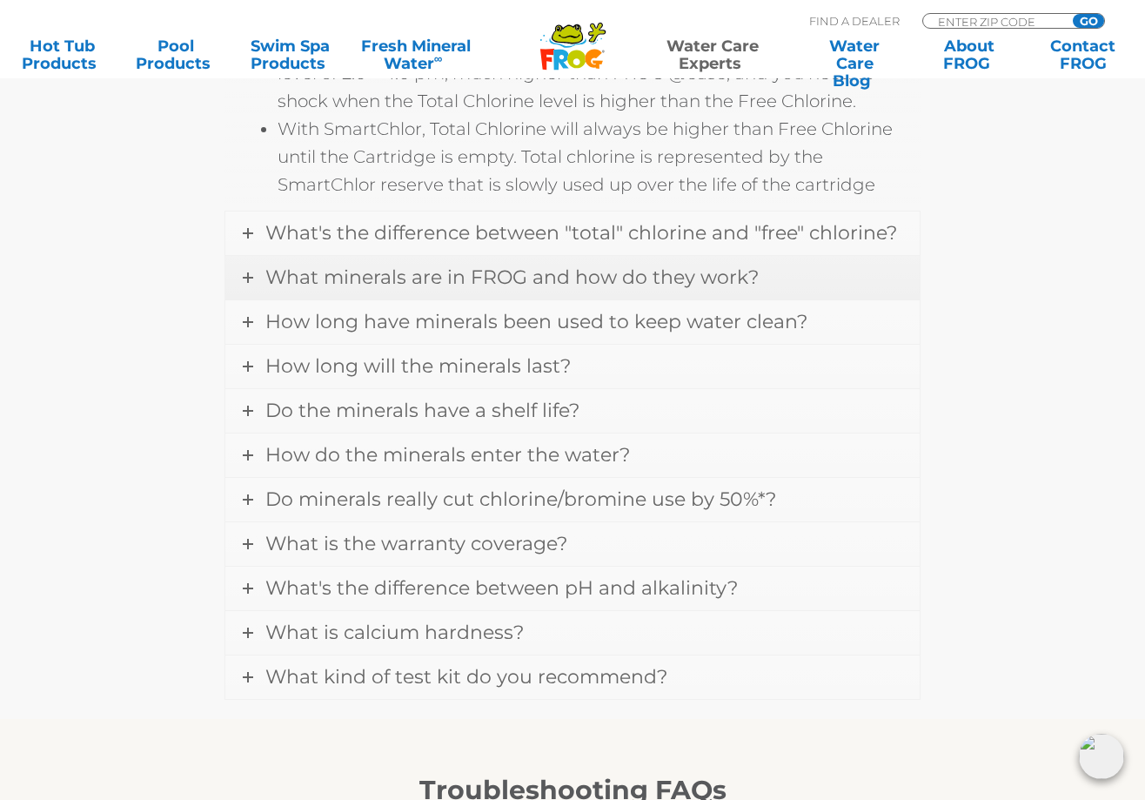
click at [247, 274] on icon at bounding box center [248, 277] width 10 height 10
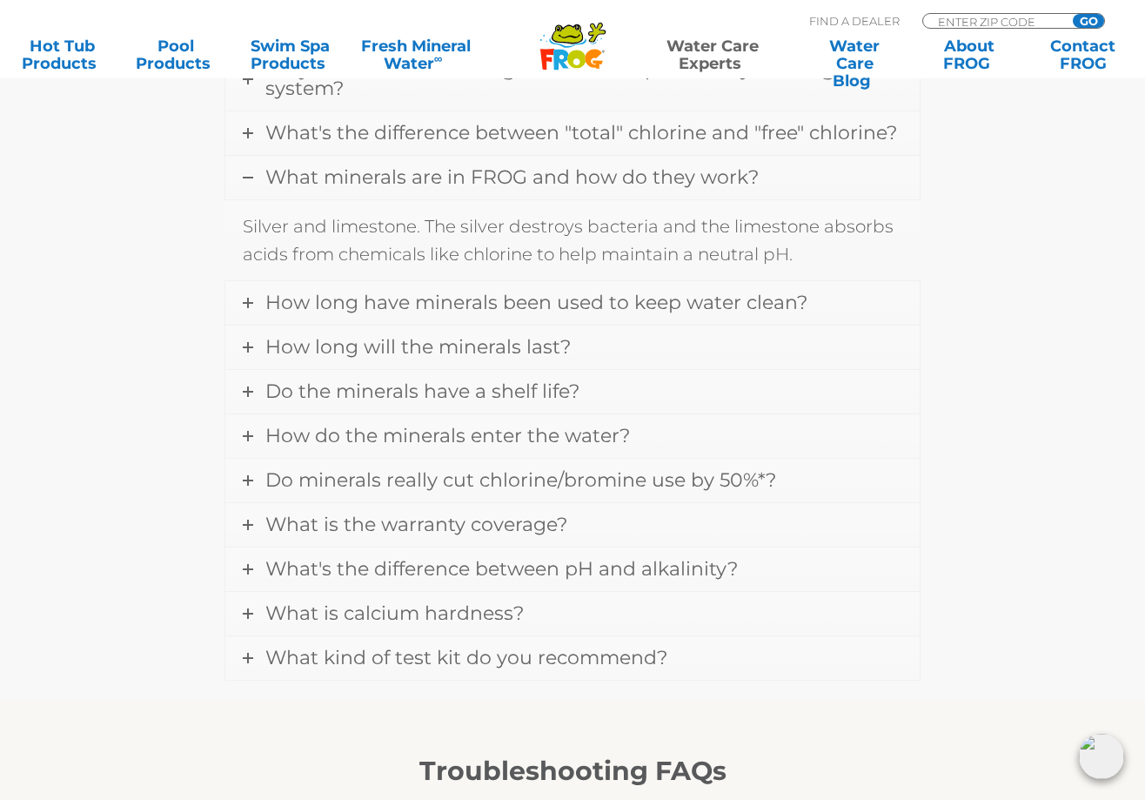
scroll to position [795, 0]
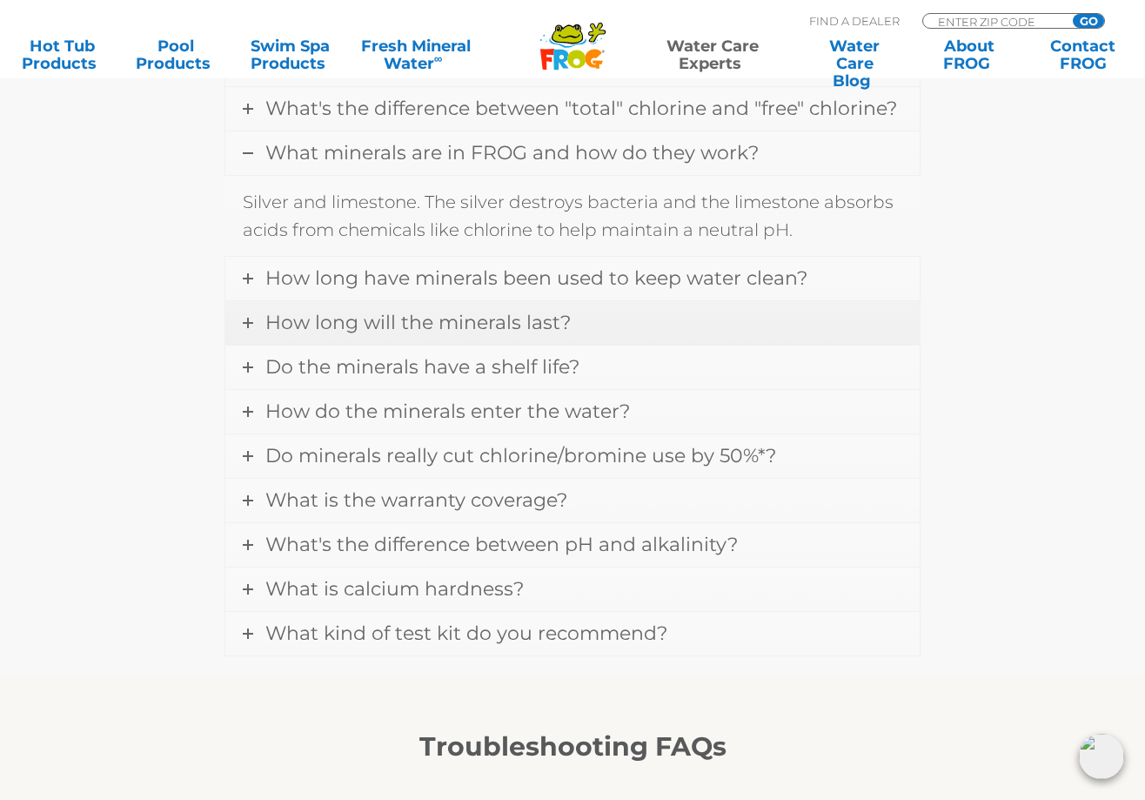
click at [245, 325] on icon at bounding box center [248, 323] width 10 height 10
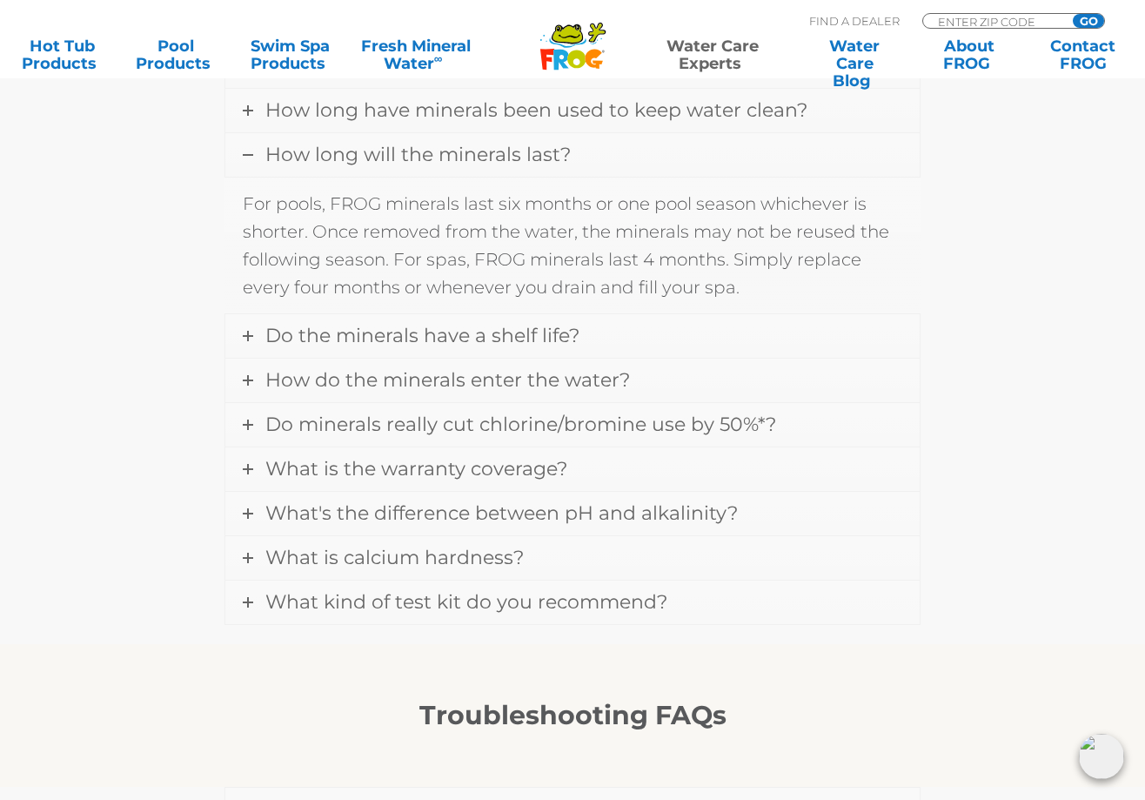
scroll to position [969, 0]
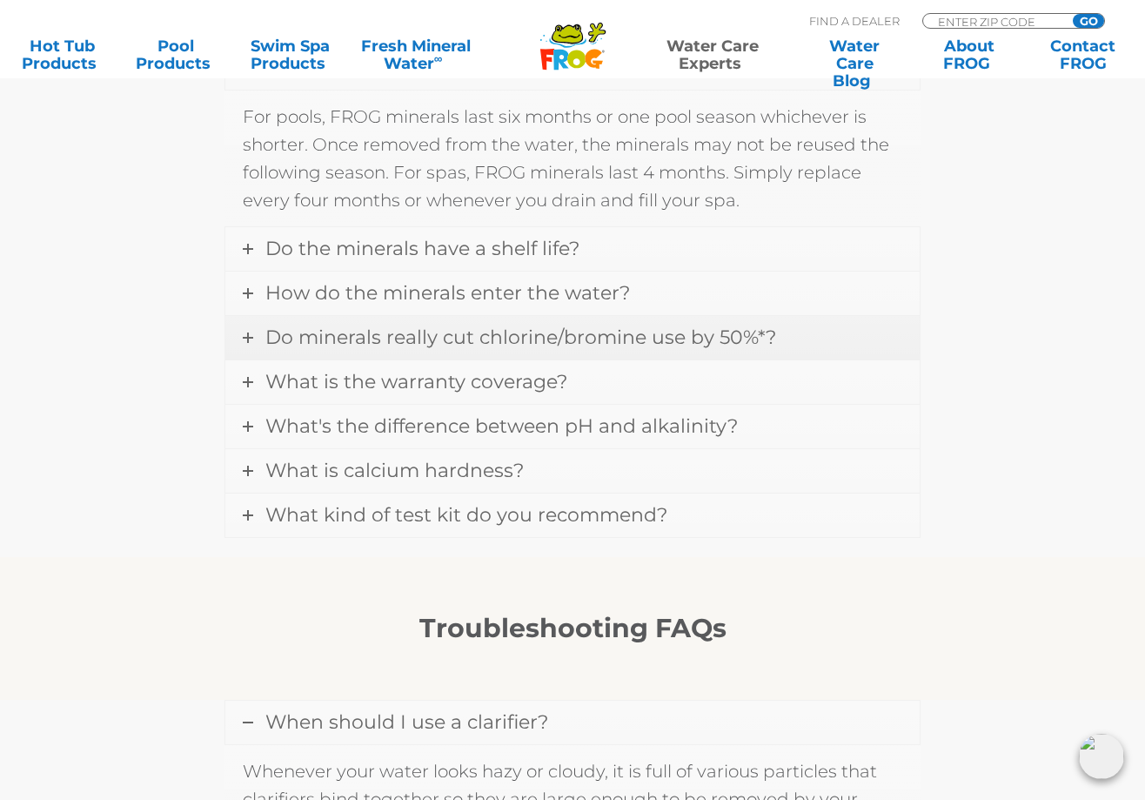
click at [250, 338] on icon at bounding box center [248, 337] width 10 height 10
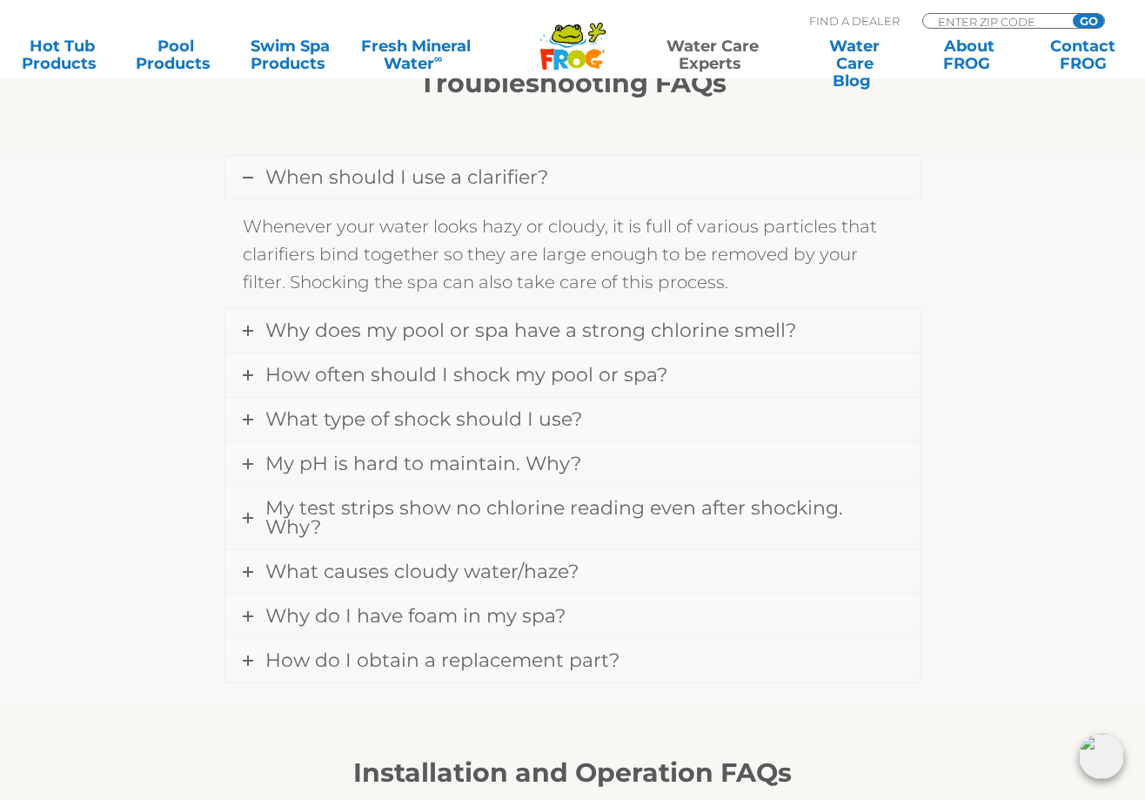
scroll to position [1665, 0]
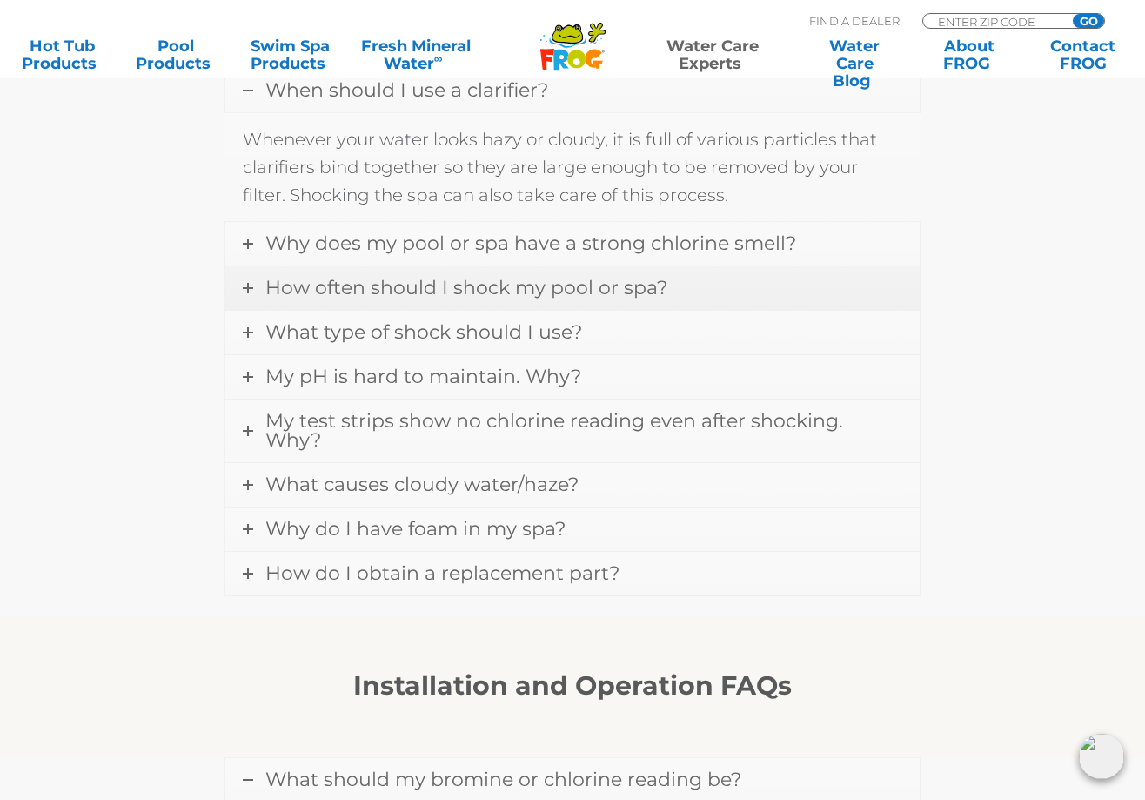
click at [245, 287] on icon at bounding box center [248, 288] width 10 height 10
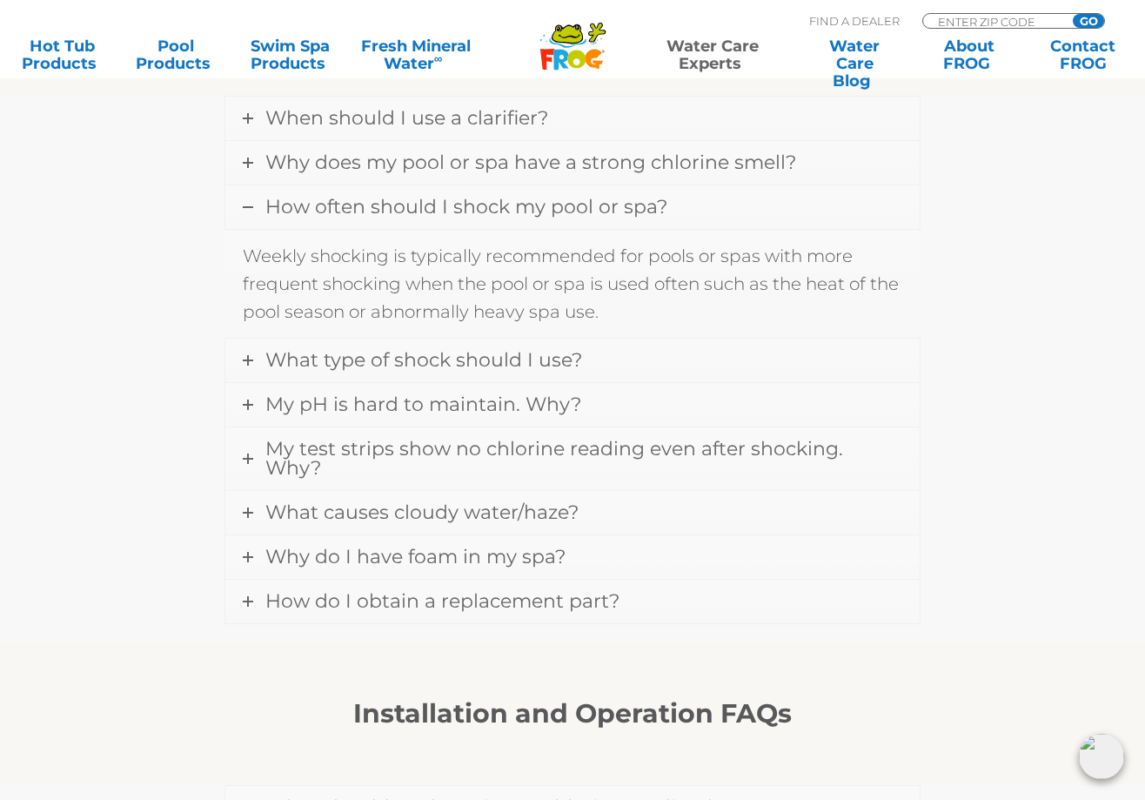
scroll to position [1665, 0]
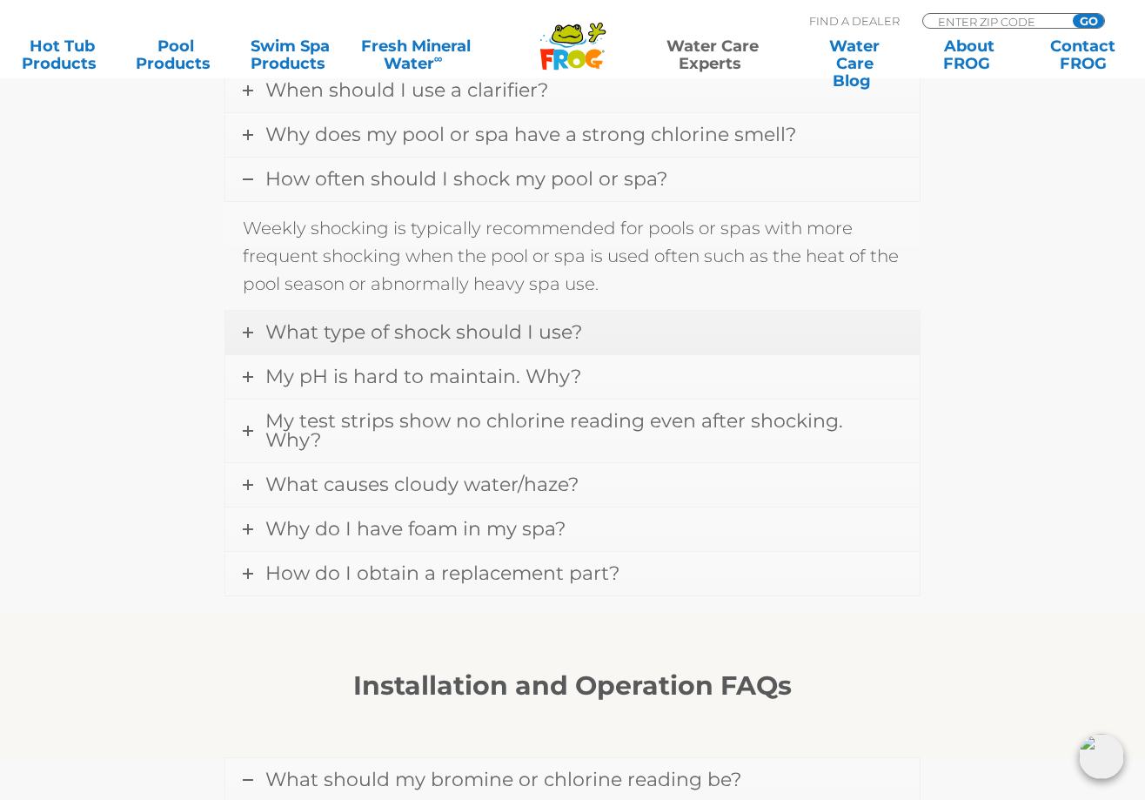
click at [244, 332] on icon at bounding box center [248, 332] width 10 height 10
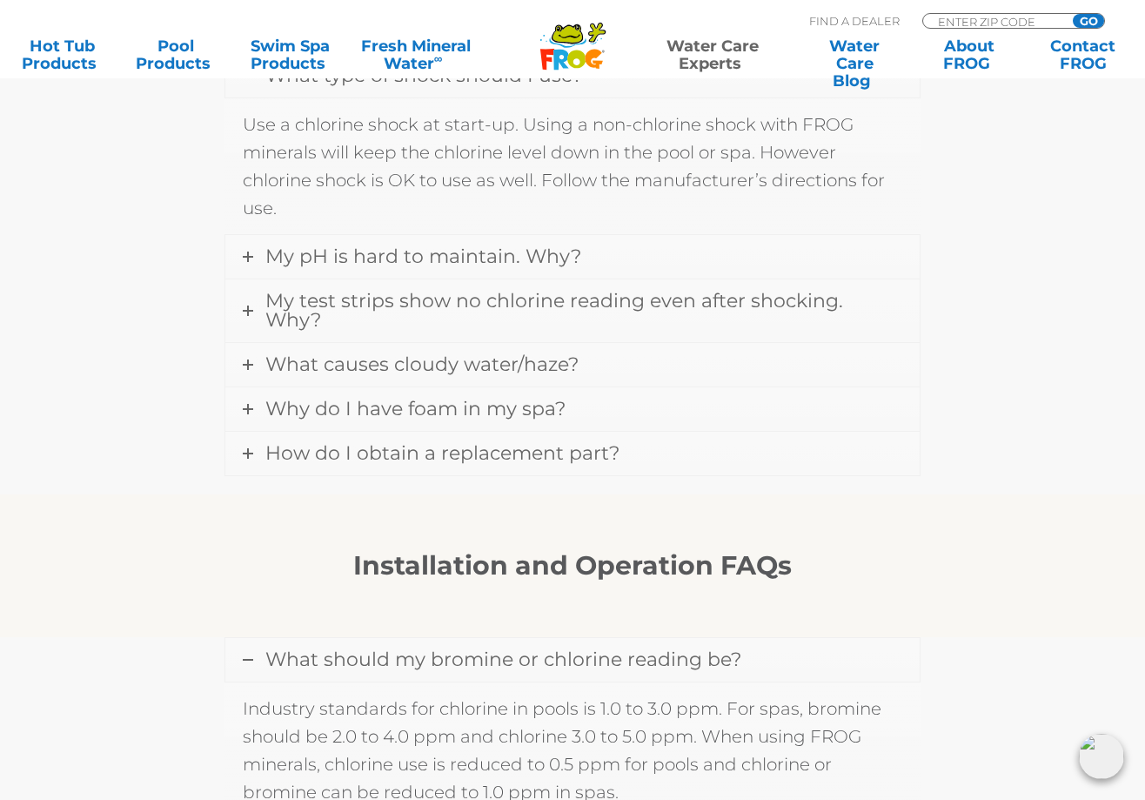
scroll to position [1839, 0]
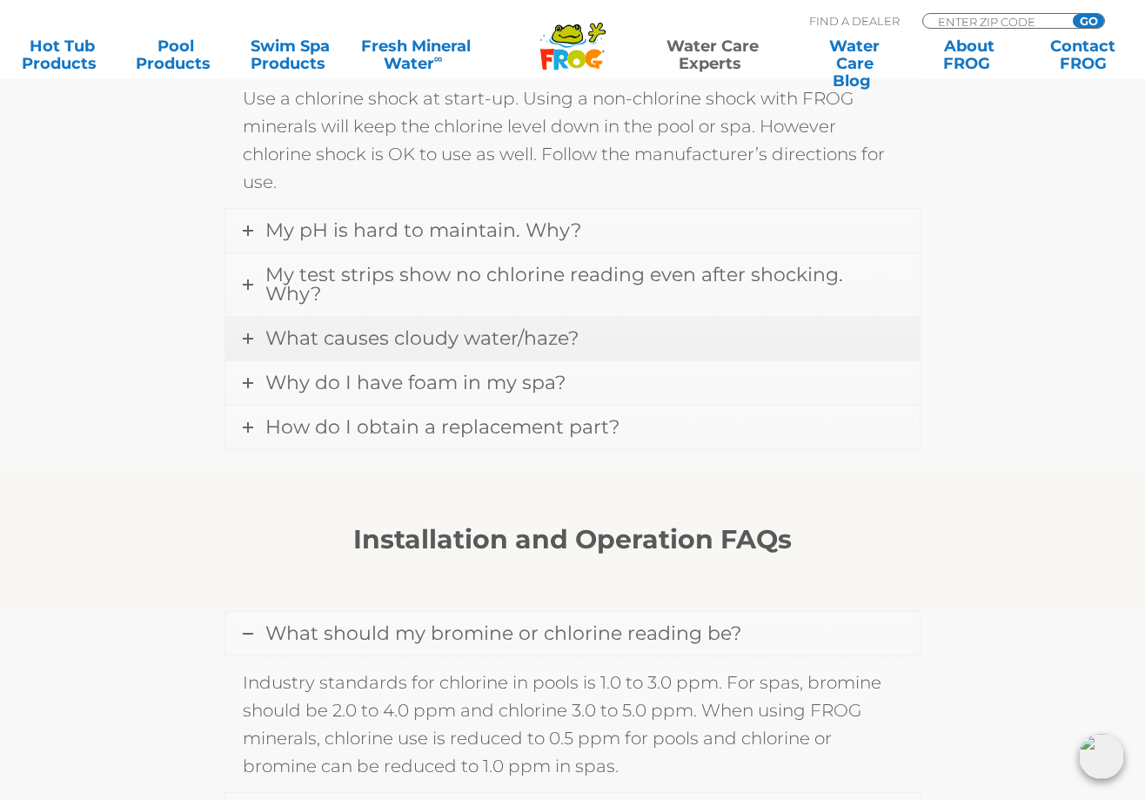
click at [243, 333] on icon at bounding box center [248, 338] width 10 height 10
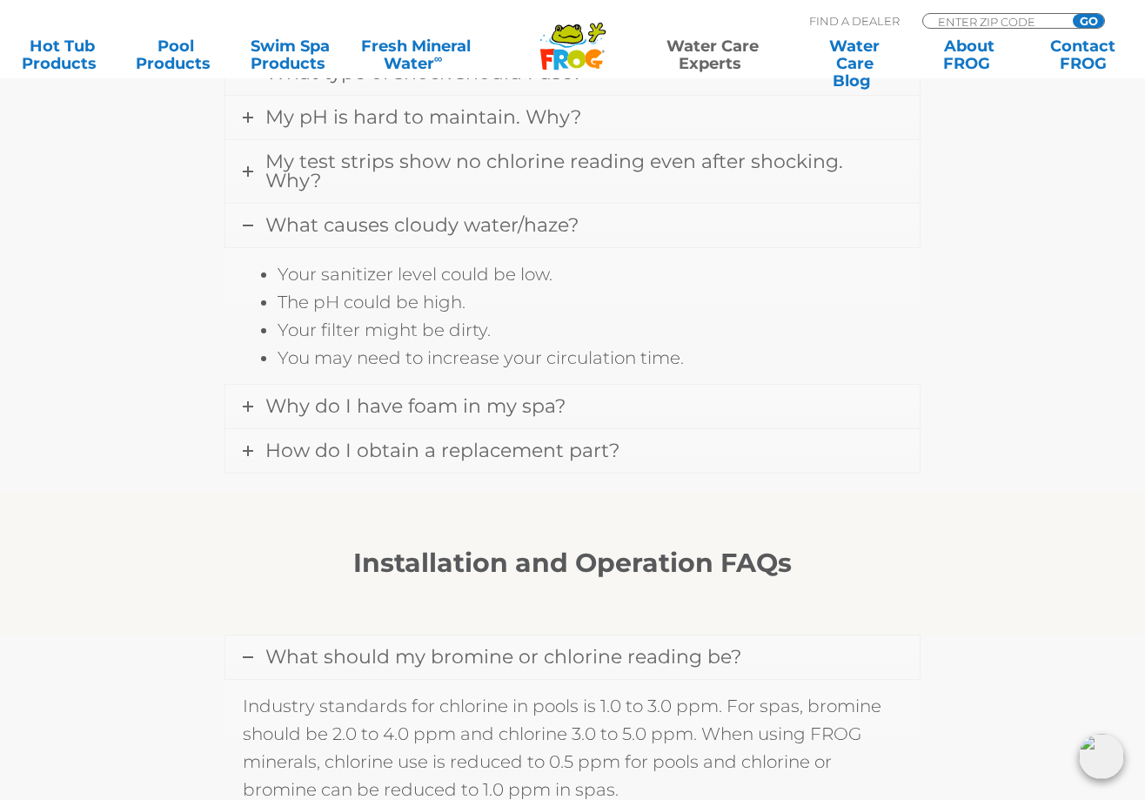
scroll to position [1839, 0]
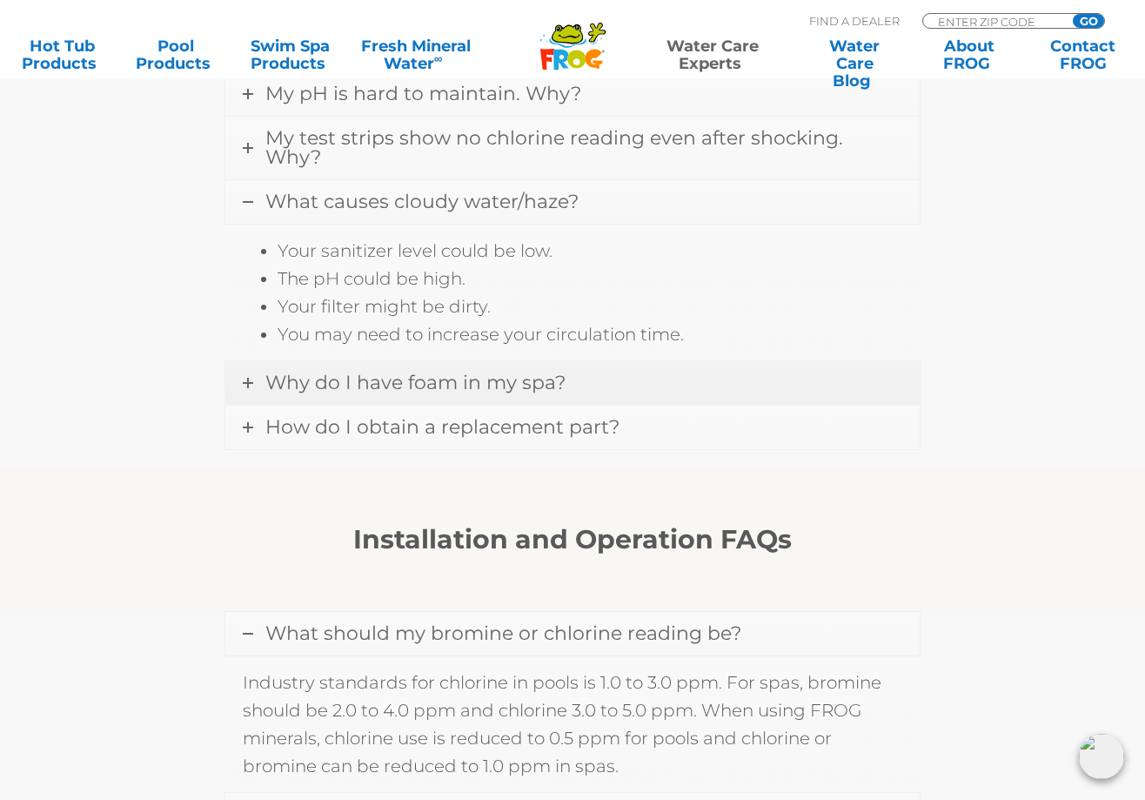
click at [250, 378] on icon at bounding box center [248, 383] width 10 height 10
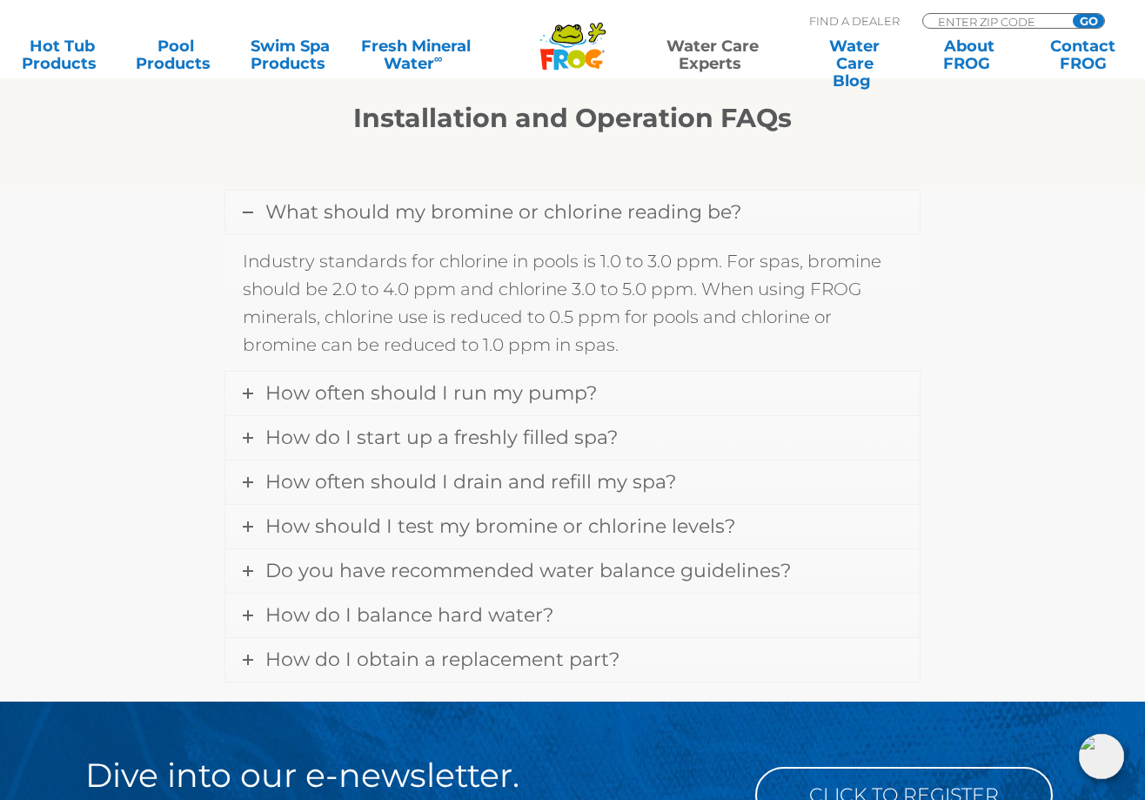
scroll to position [2275, 0]
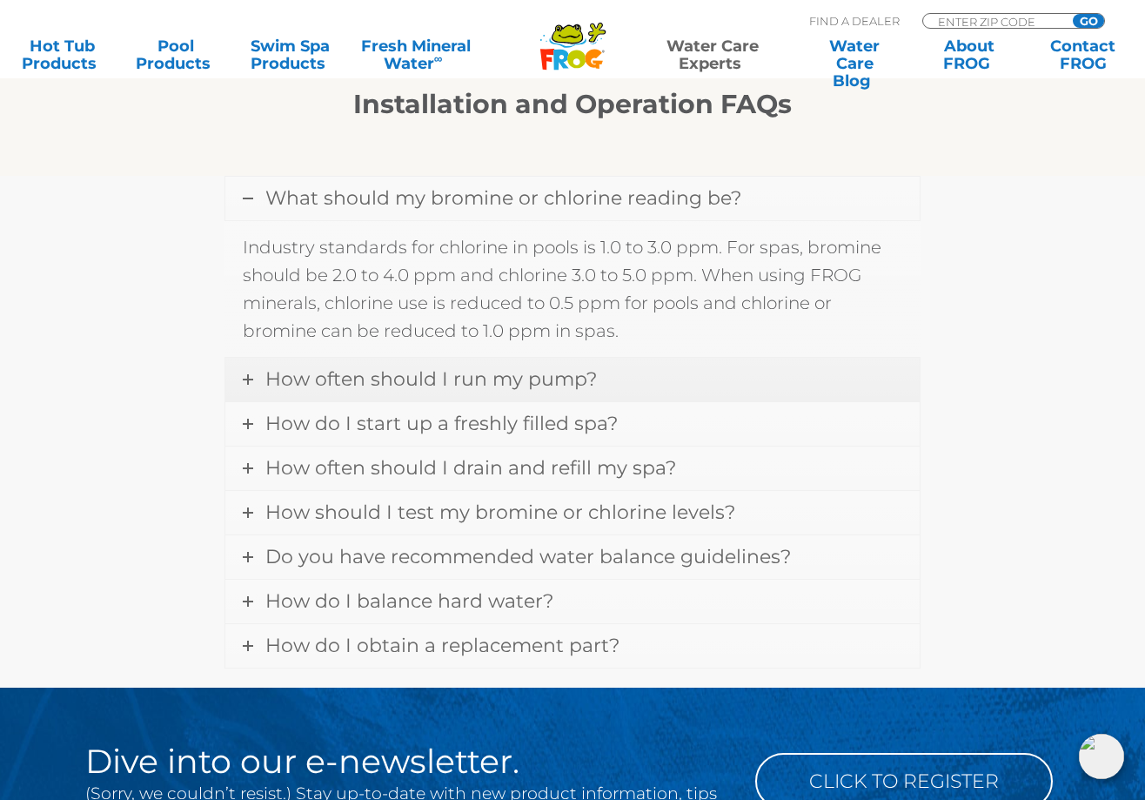
click at [249, 374] on icon at bounding box center [248, 379] width 10 height 10
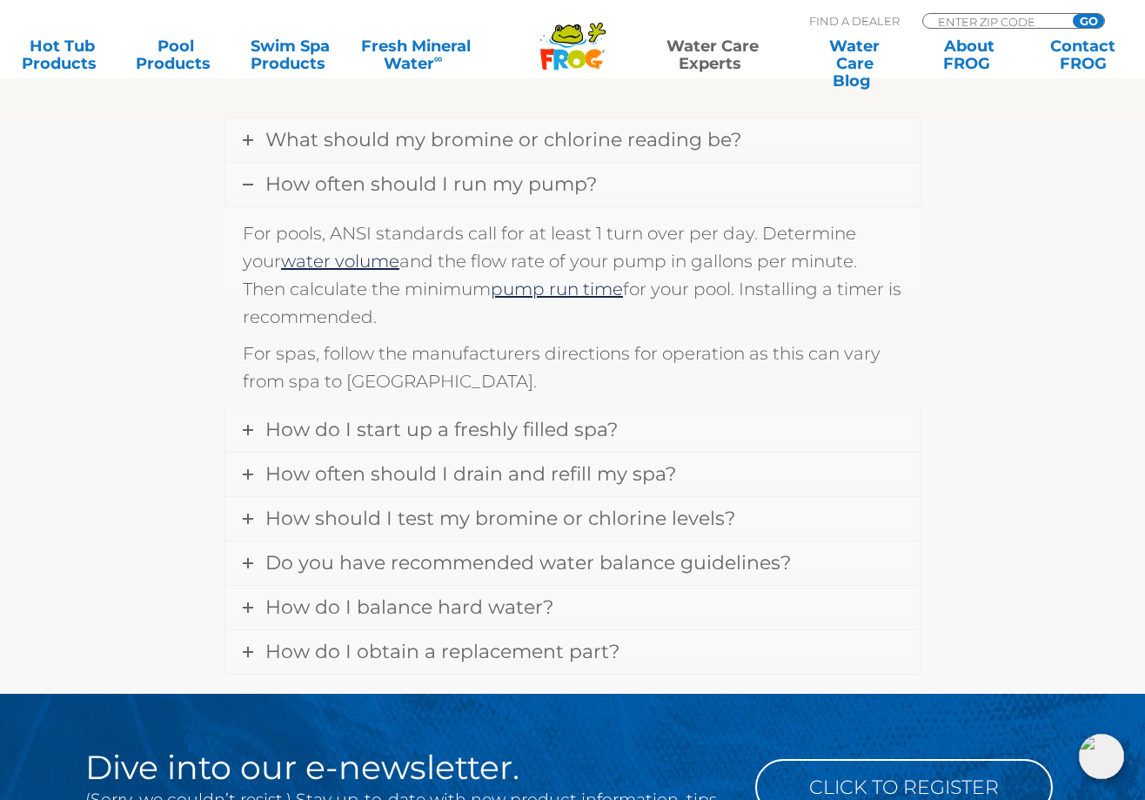
scroll to position [2362, 0]
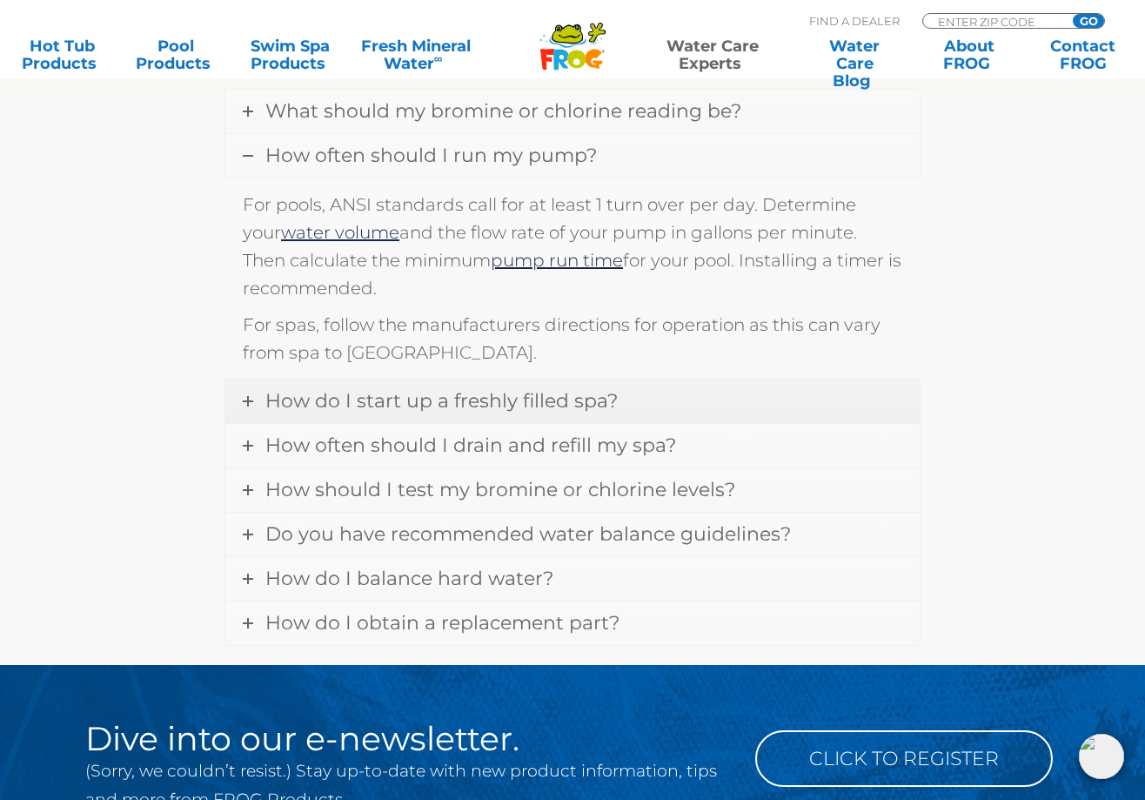
click at [250, 396] on icon at bounding box center [248, 401] width 10 height 10
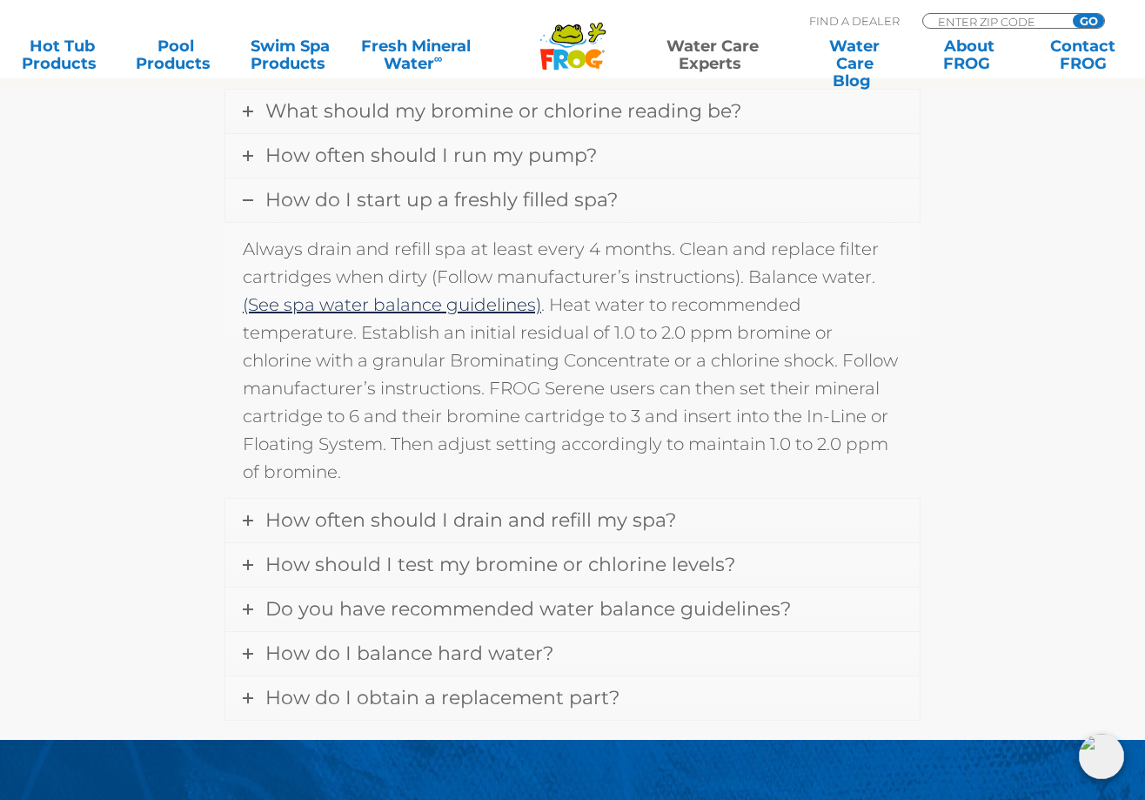
scroll to position [2449, 0]
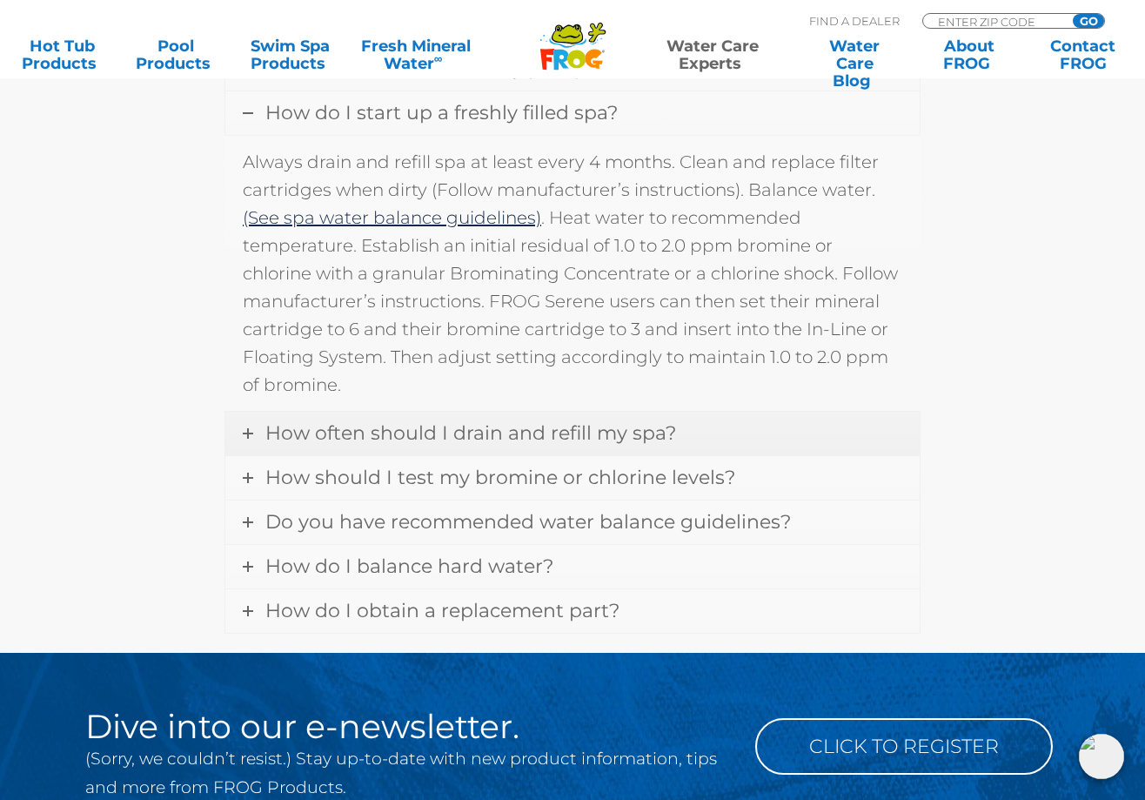
click at [255, 412] on link "How often should I drain and refill my spa?" at bounding box center [572, 434] width 694 height 44
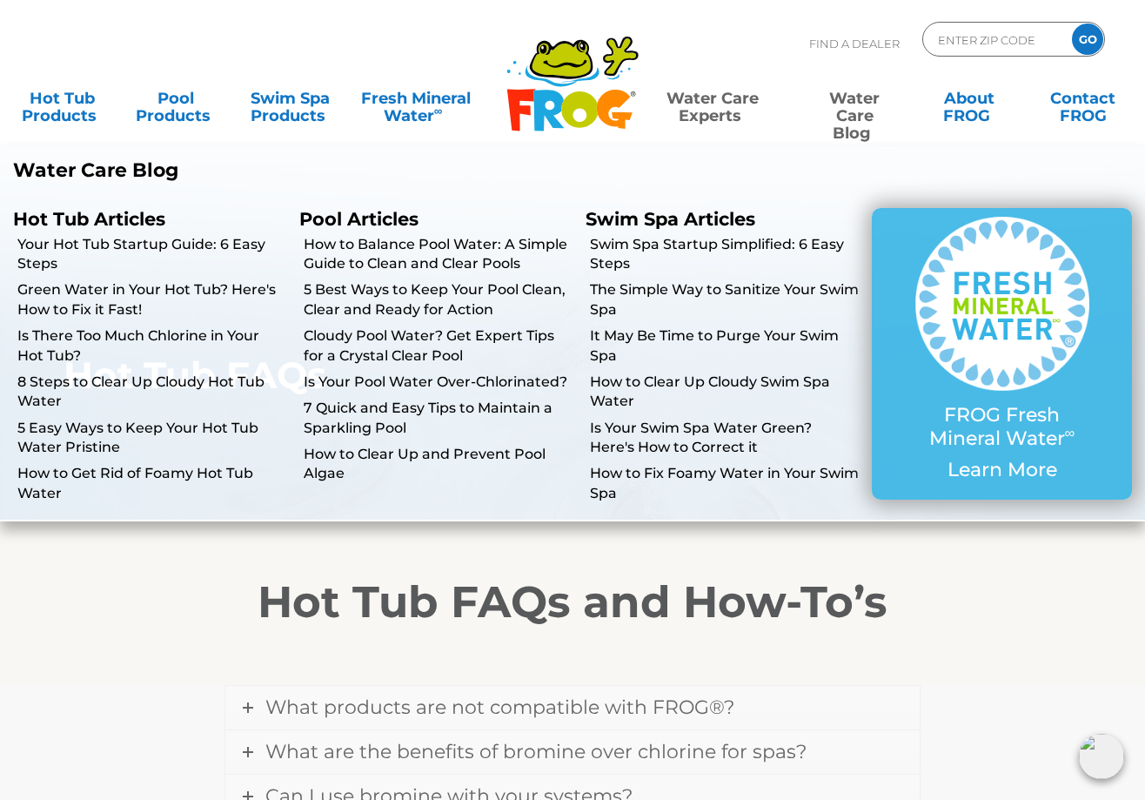
click at [857, 109] on link "Water Care Blog" at bounding box center [854, 98] width 89 height 35
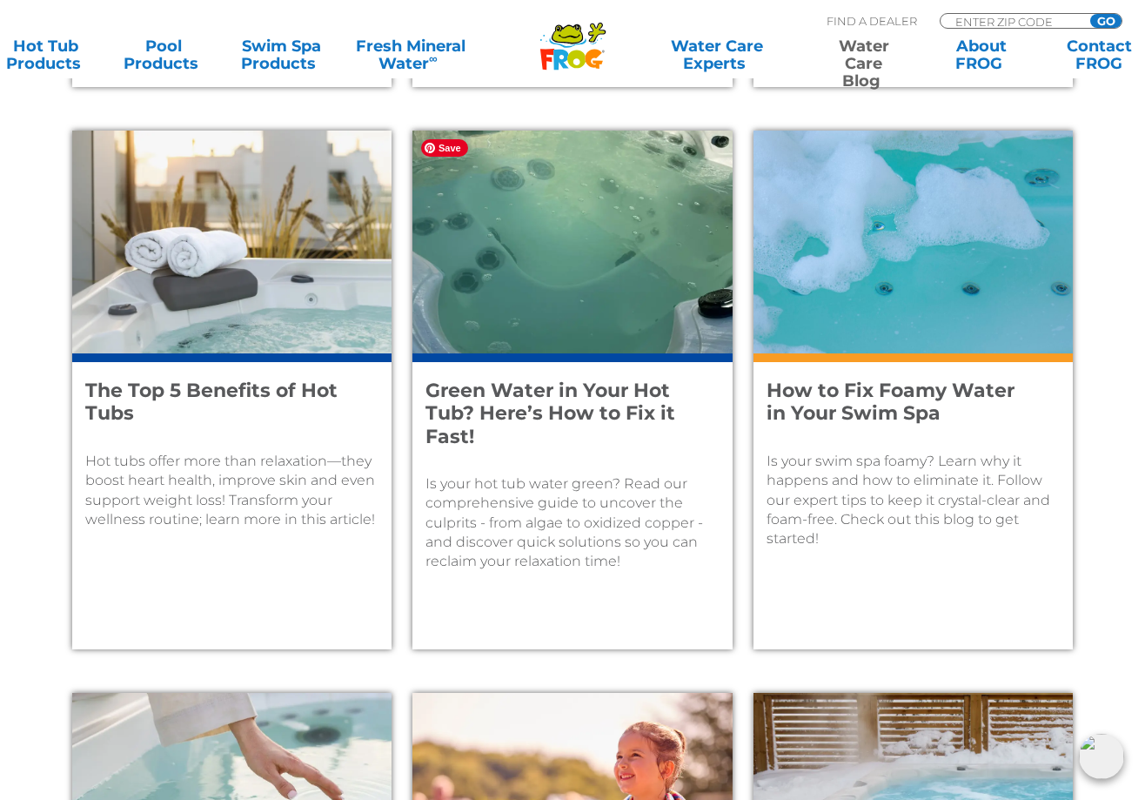
scroll to position [1827, 0]
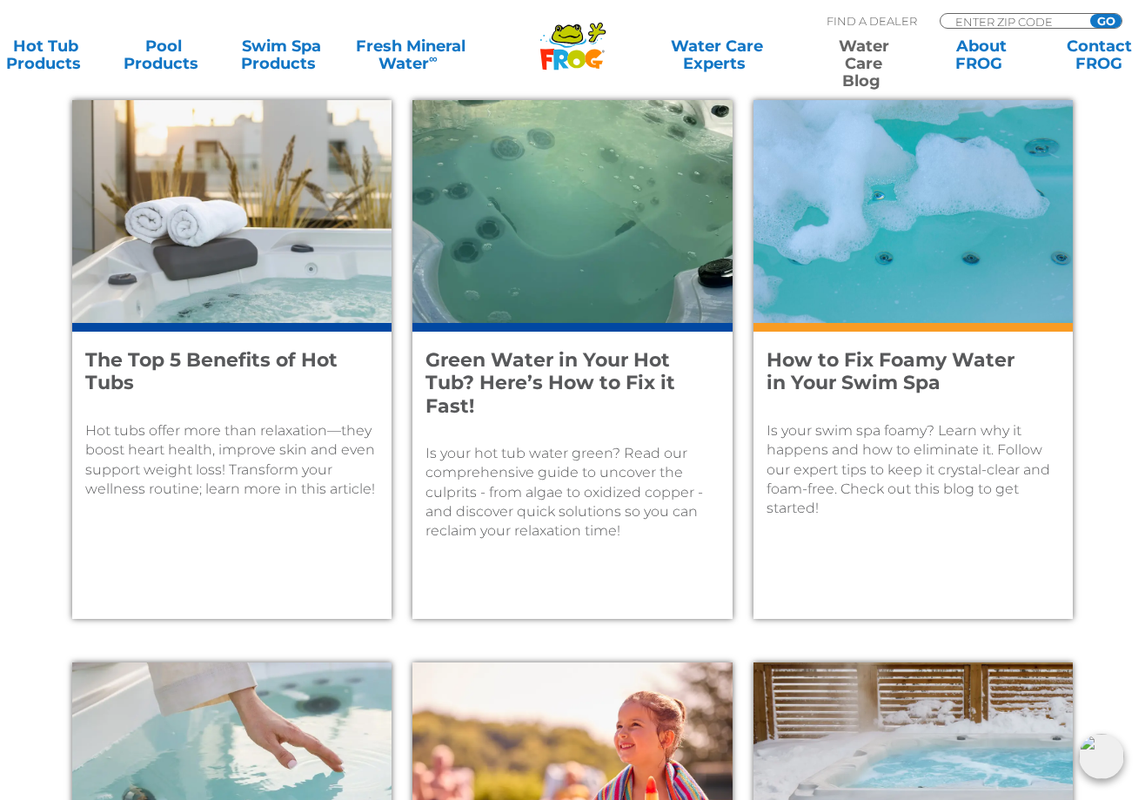
click at [881, 419] on div "Is your swim spa foamy? Learn why it happens and how to eliminate it. Follow ou…" at bounding box center [913, 458] width 293 height 119
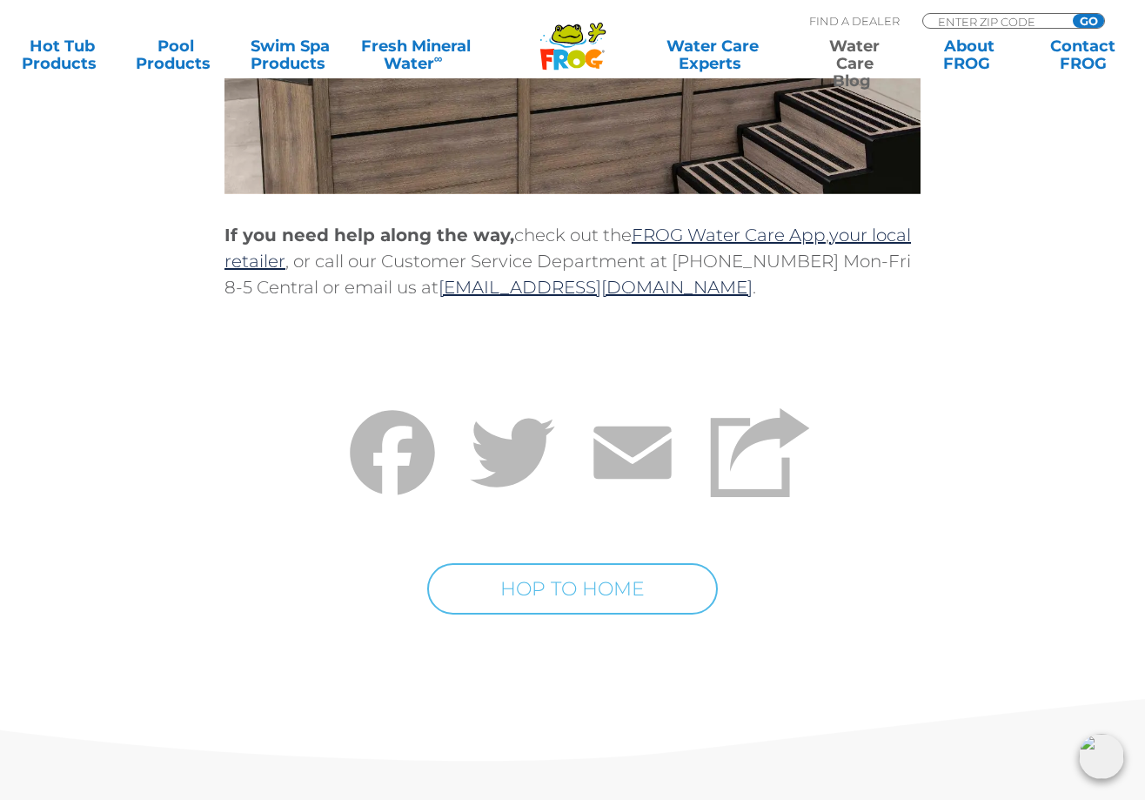
scroll to position [10007, 0]
